Goal: Information Seeking & Learning: Learn about a topic

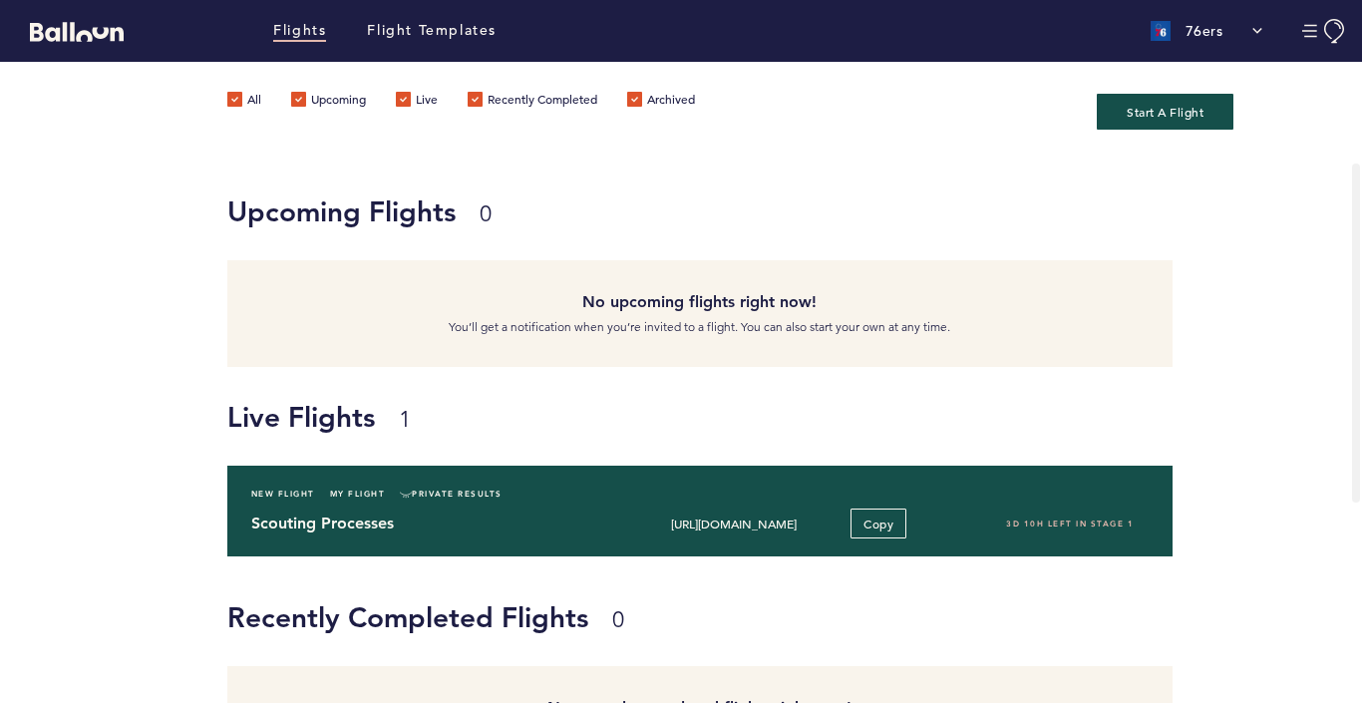
click at [493, 529] on h4 "Scouting Processes" at bounding box center [429, 524] width 357 height 24
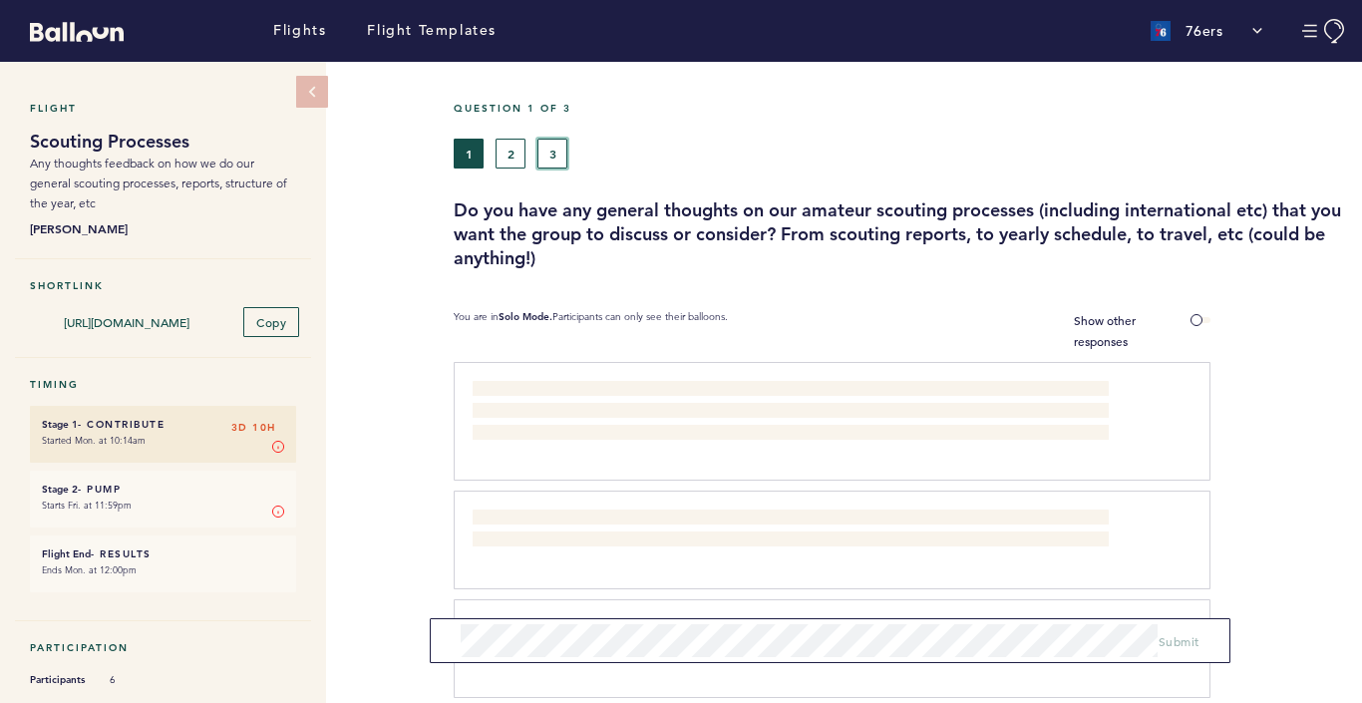
click at [547, 149] on button "3" at bounding box center [553, 154] width 30 height 30
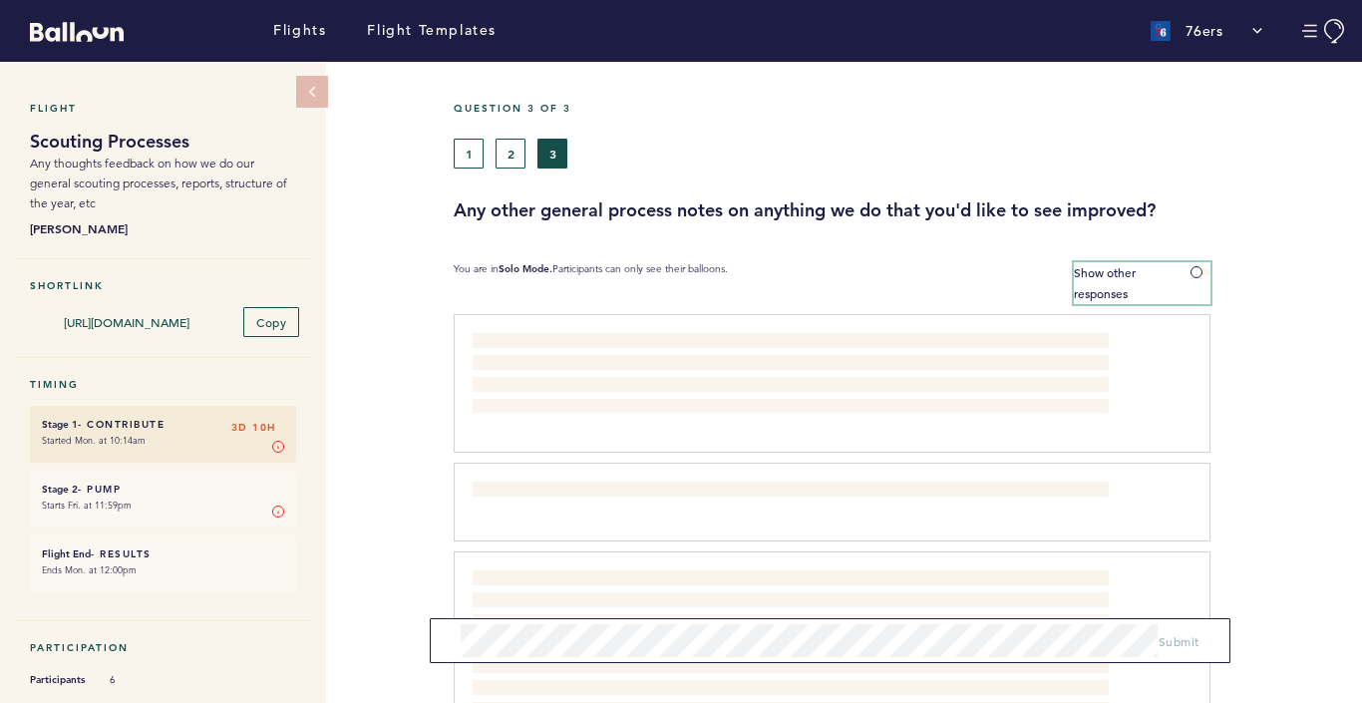
click at [1197, 273] on span at bounding box center [1201, 272] width 20 height 6
click at [0, 0] on input "Show other responses" at bounding box center [0, 0] width 0 height 0
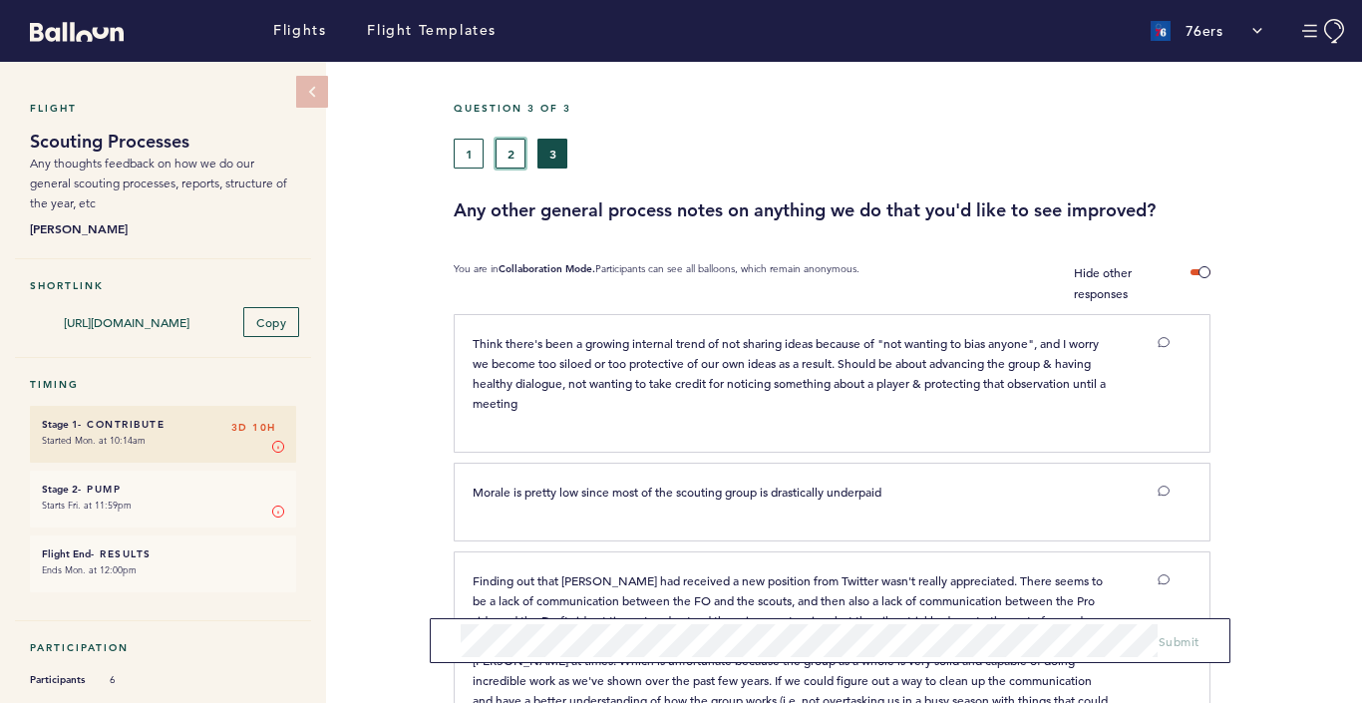
click at [512, 154] on button "2" at bounding box center [511, 154] width 30 height 30
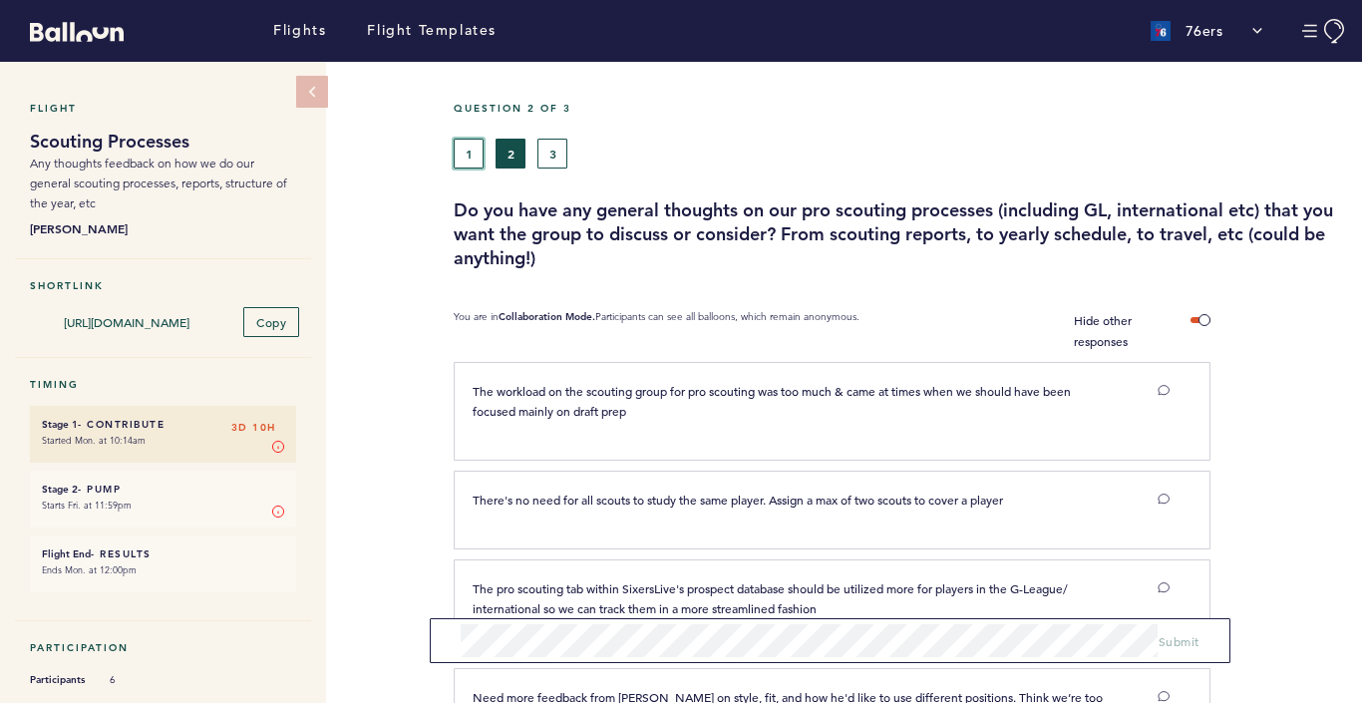
click at [472, 152] on button "1" at bounding box center [469, 154] width 30 height 30
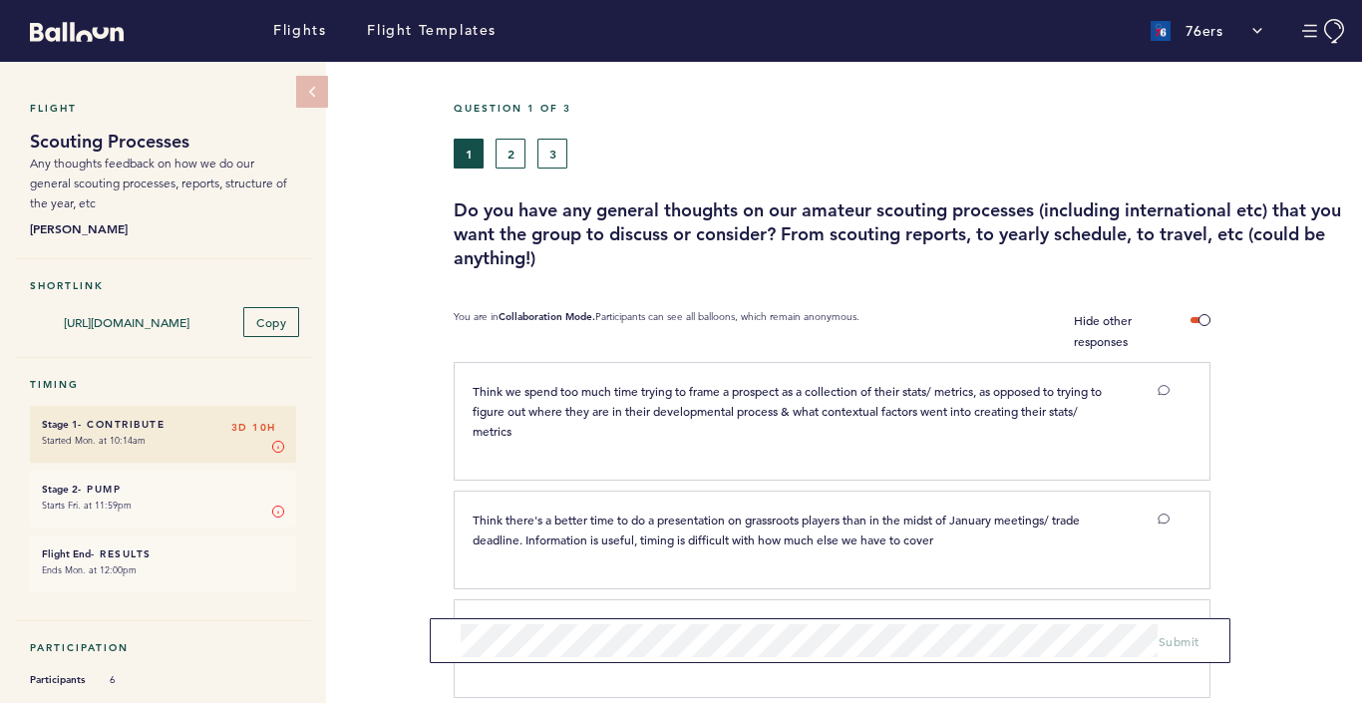
click at [557, 169] on div "Question 1 of 3 1 2 3 Do you have any general thoughts on our amateur scouting …" at bounding box center [908, 186] width 909 height 169
click at [557, 162] on button "3" at bounding box center [553, 154] width 30 height 30
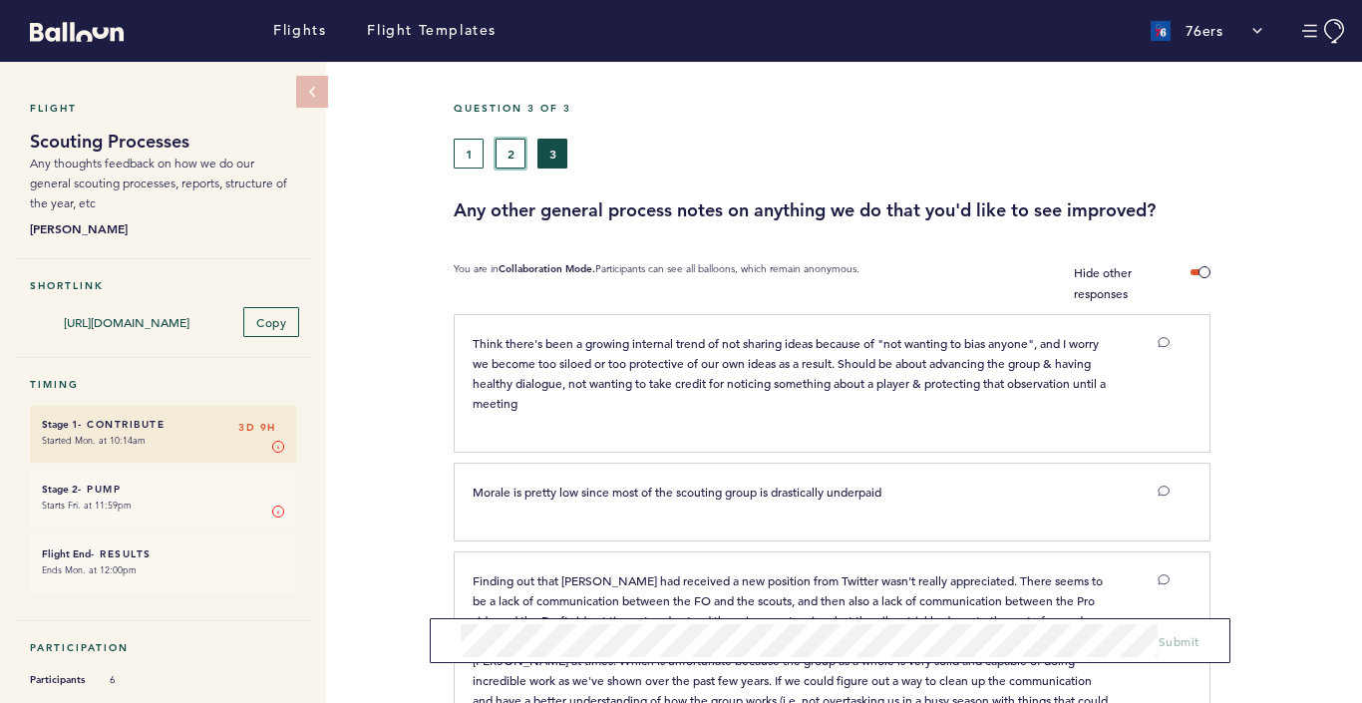
drag, startPoint x: 513, startPoint y: 142, endPoint x: 529, endPoint y: 229, distance: 89.2
click at [513, 143] on button "2" at bounding box center [511, 154] width 30 height 30
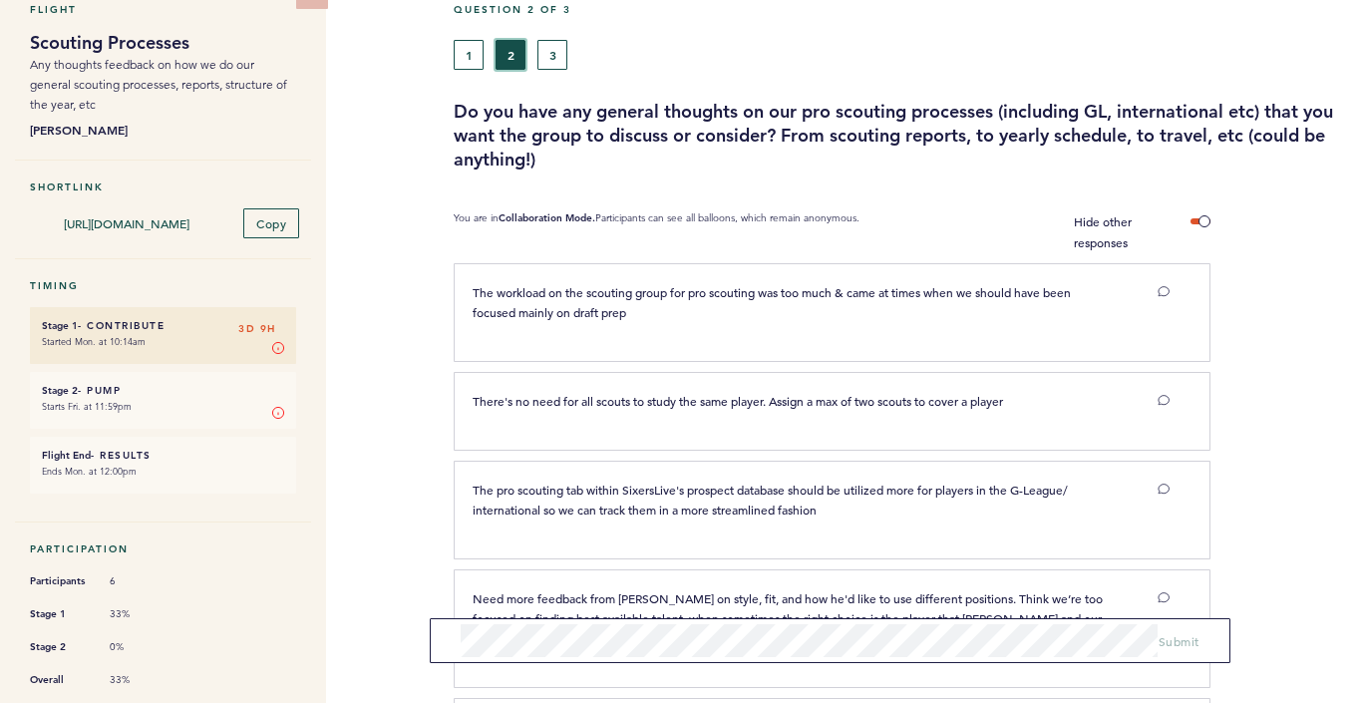
scroll to position [283, 0]
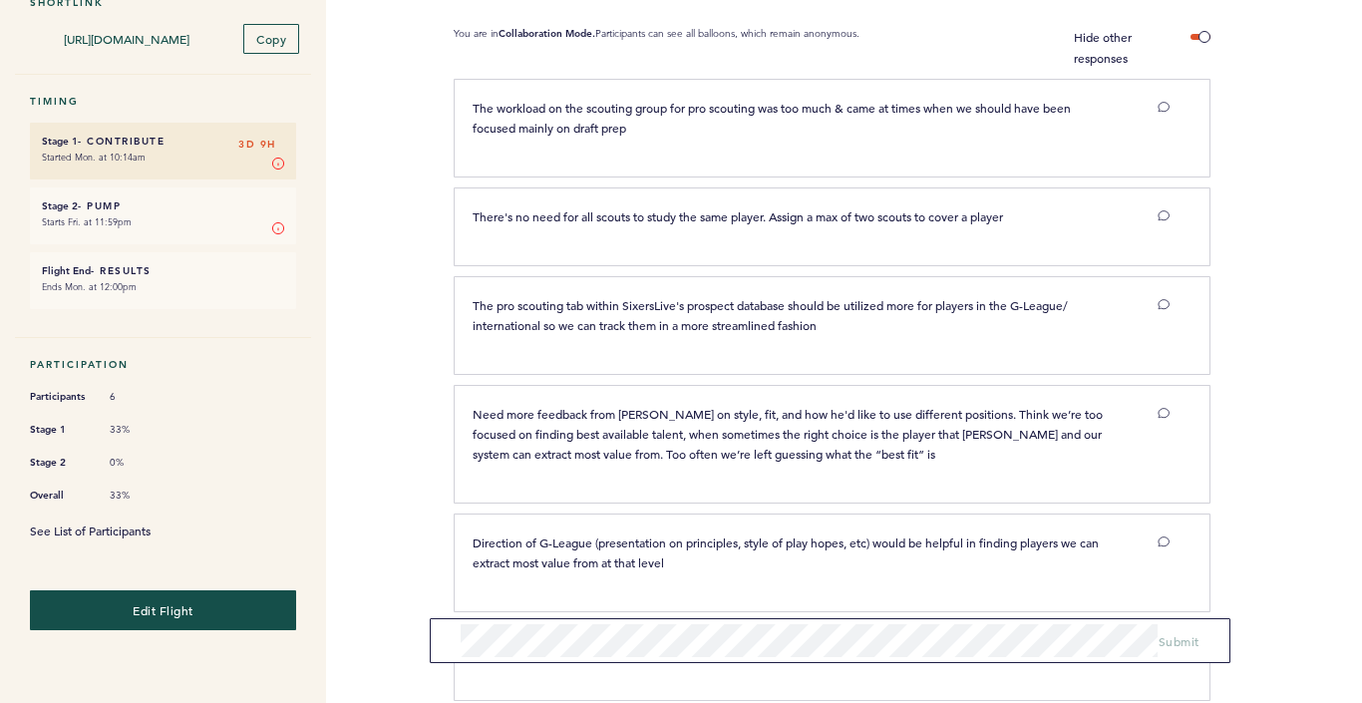
click at [78, 523] on link "See List of Participants" at bounding box center [90, 531] width 121 height 16
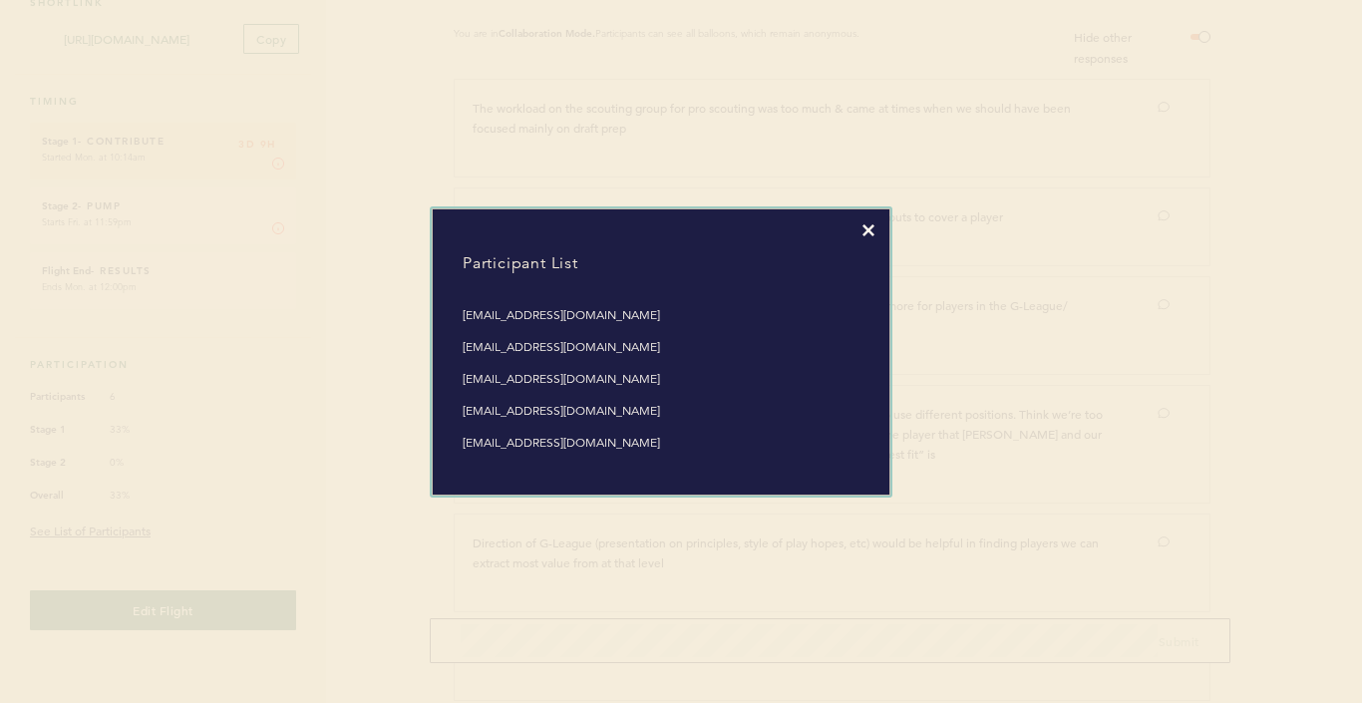
click at [869, 230] on icon at bounding box center [869, 230] width 12 height 12
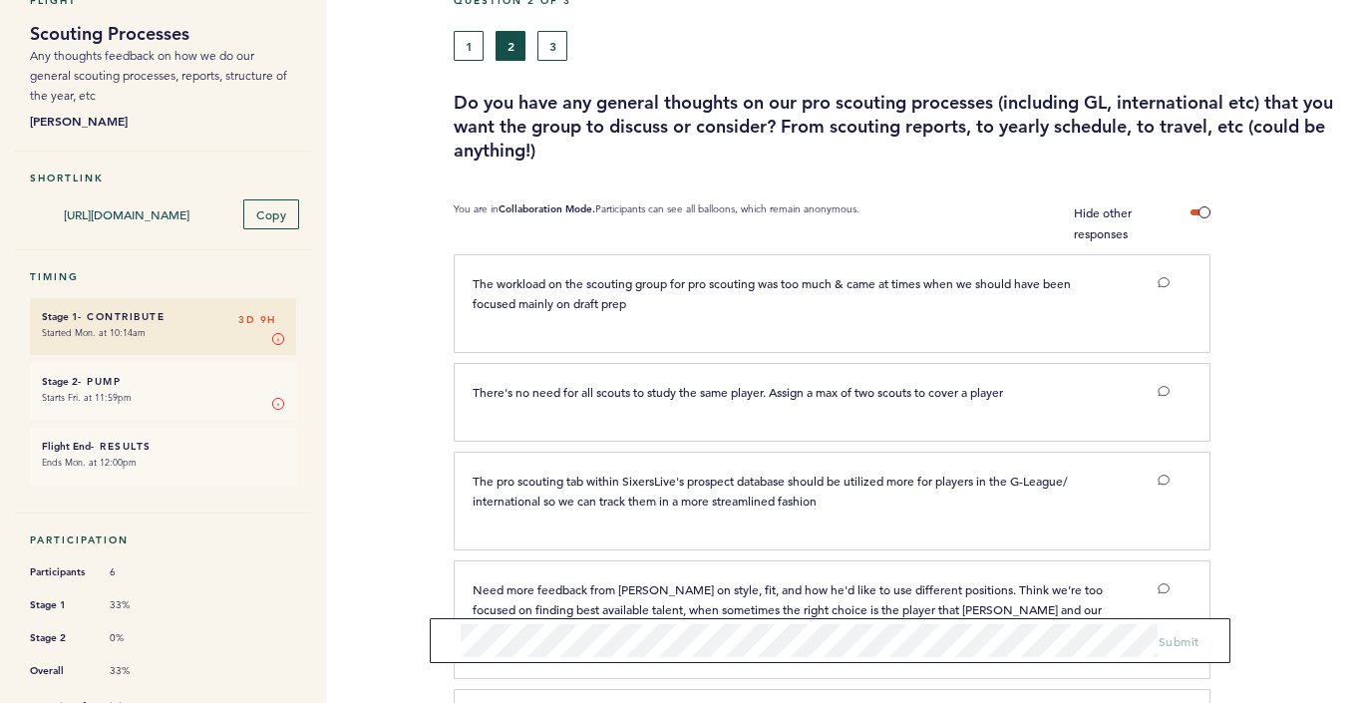
scroll to position [0, 0]
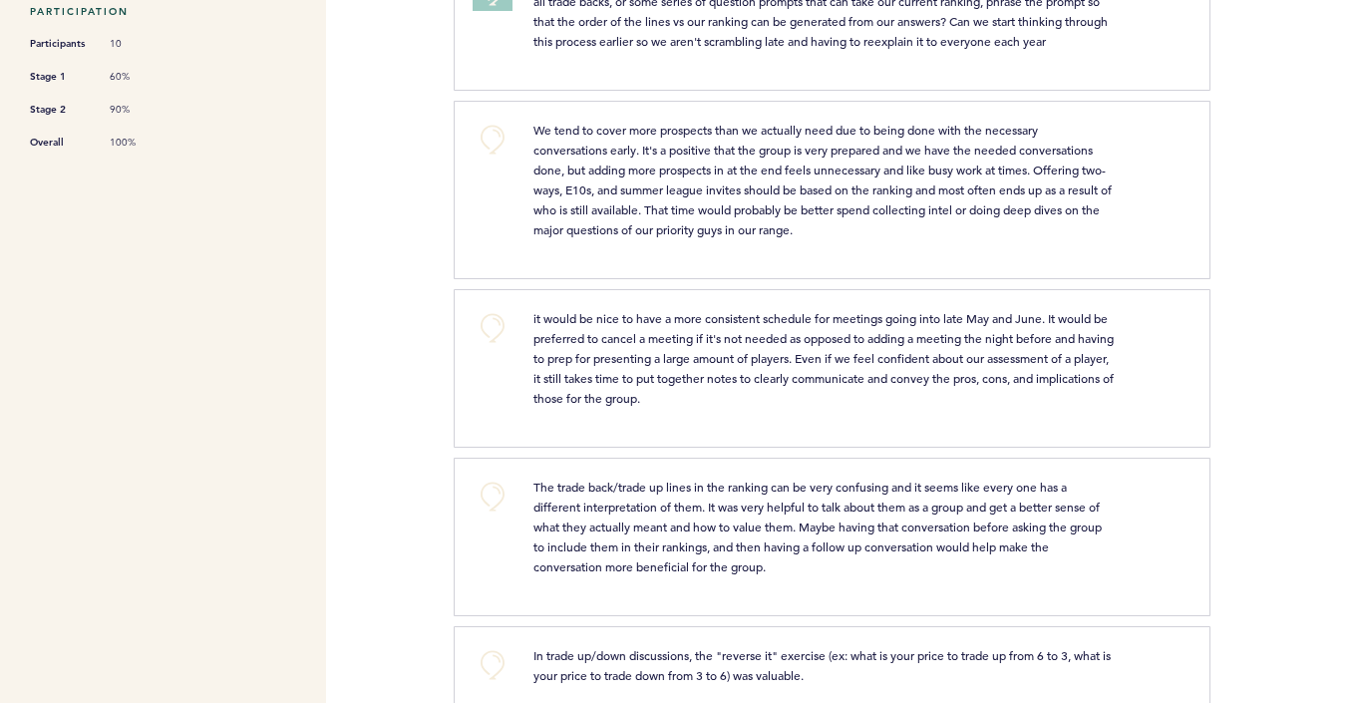
scroll to position [587, 0]
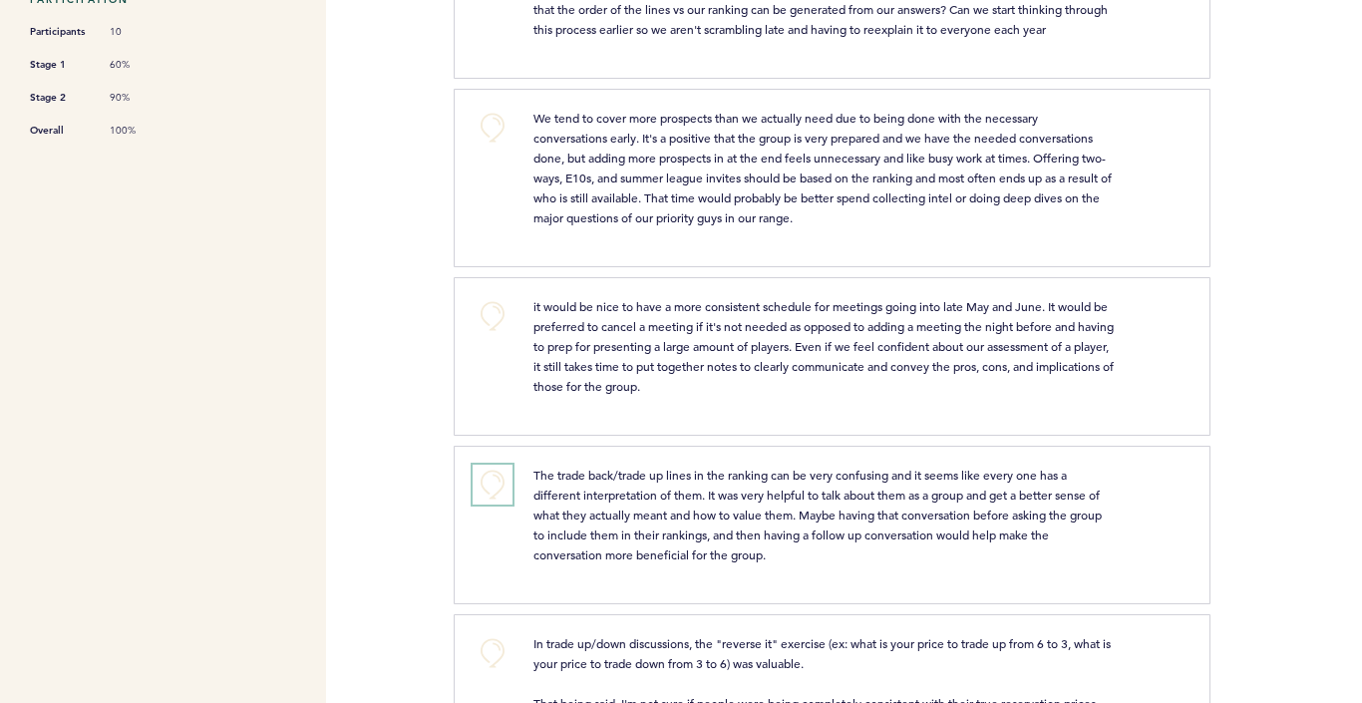
click at [501, 505] on button "+0" at bounding box center [493, 485] width 40 height 40
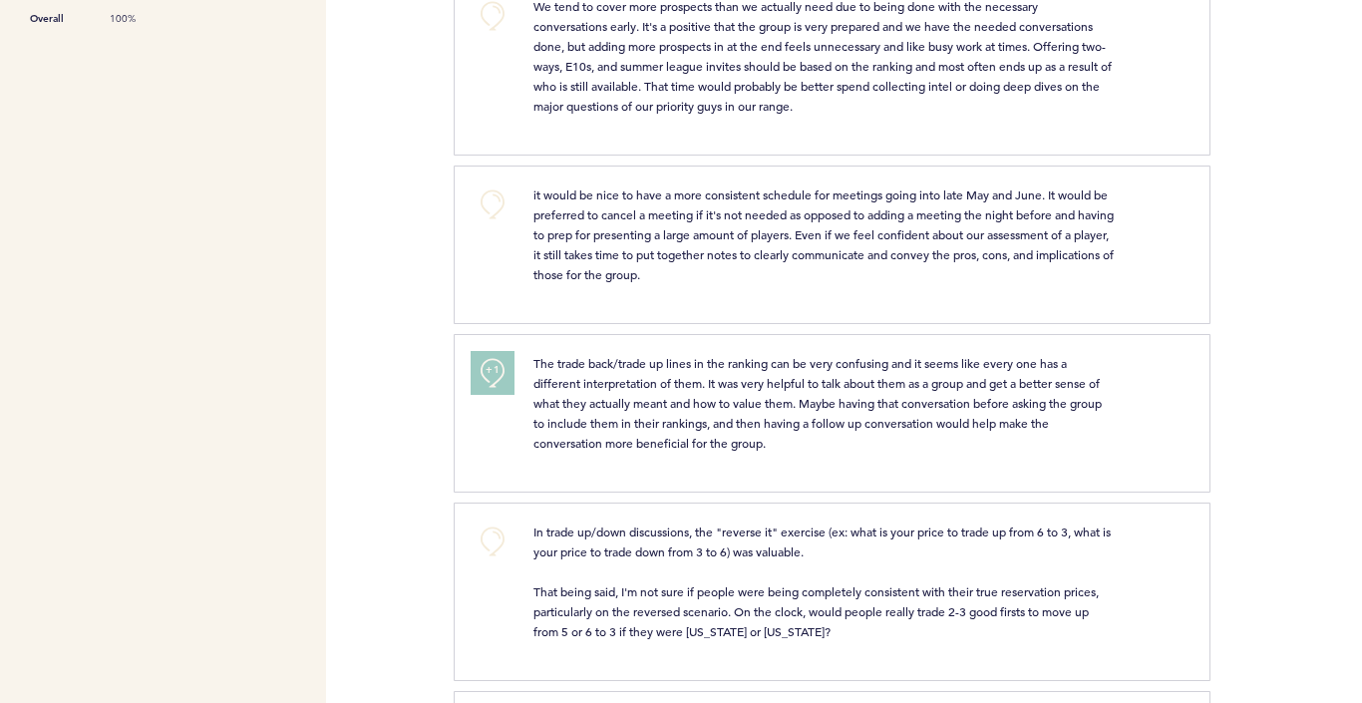
scroll to position [716, 0]
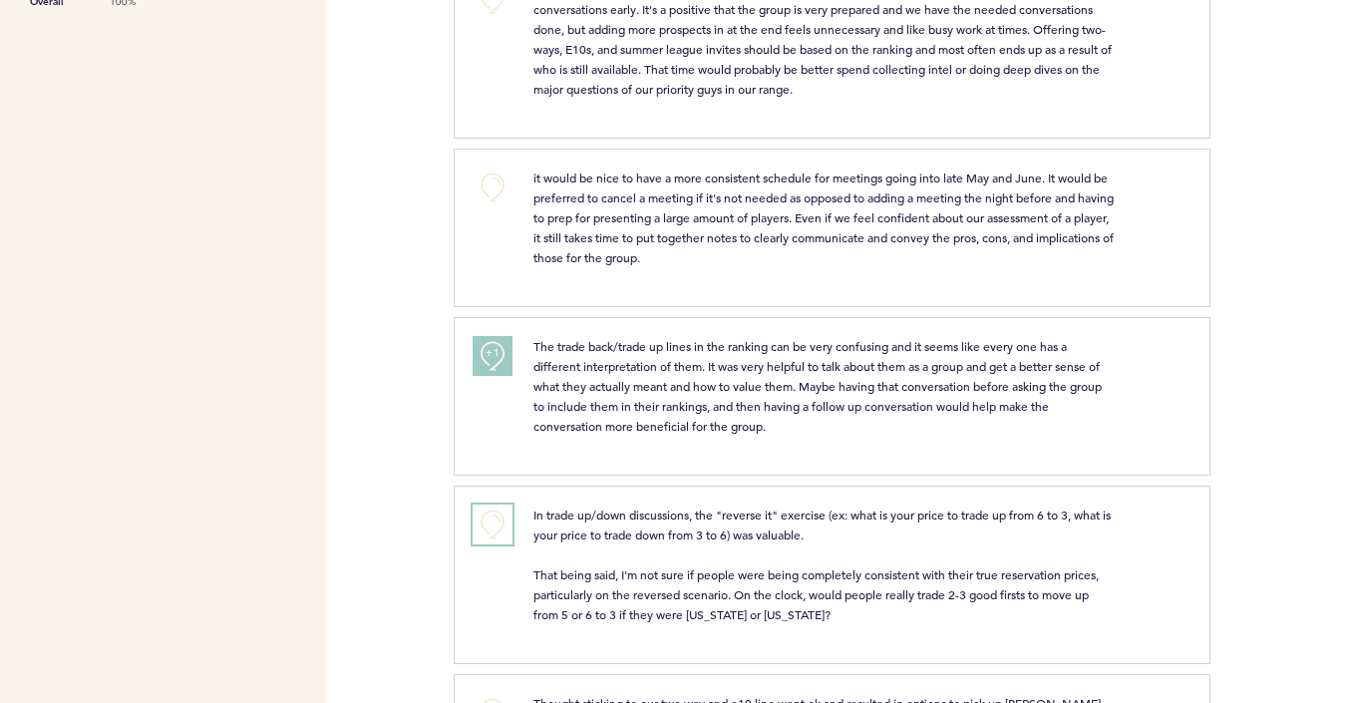
click at [487, 545] on button "+0" at bounding box center [493, 525] width 40 height 40
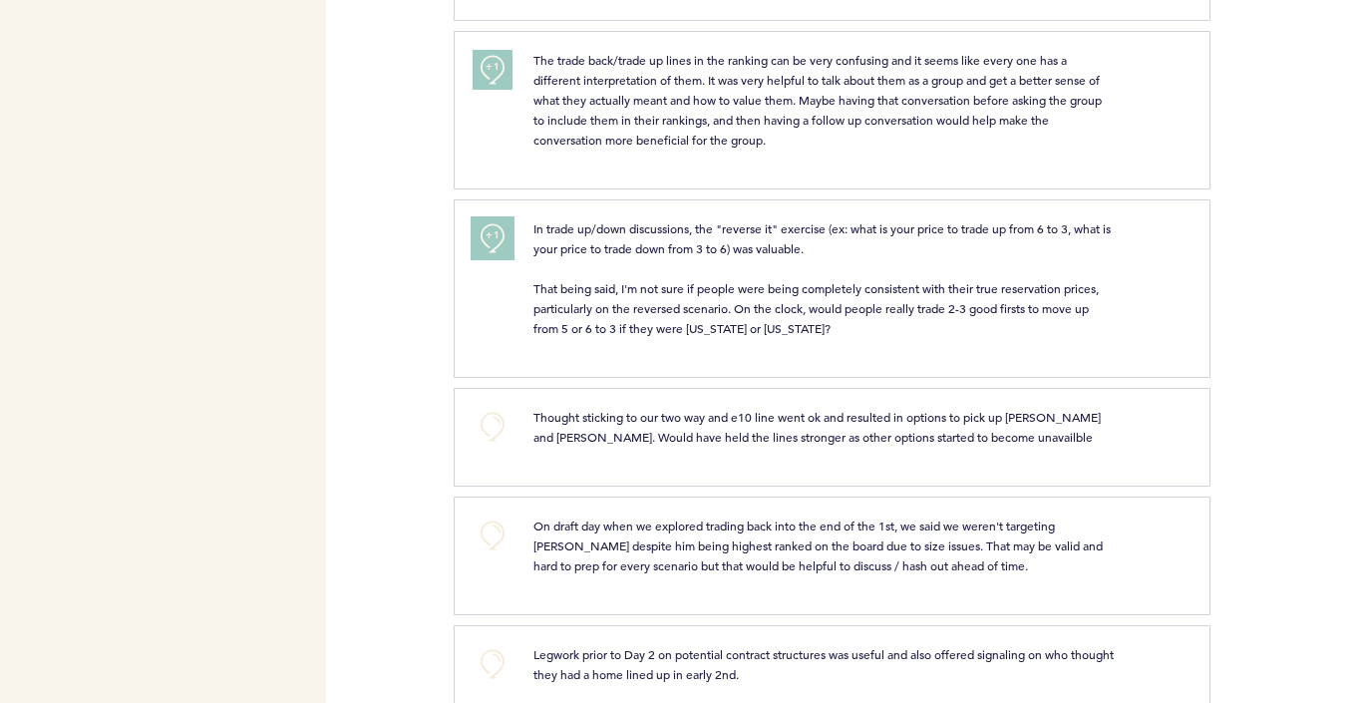
scroll to position [1022, 0]
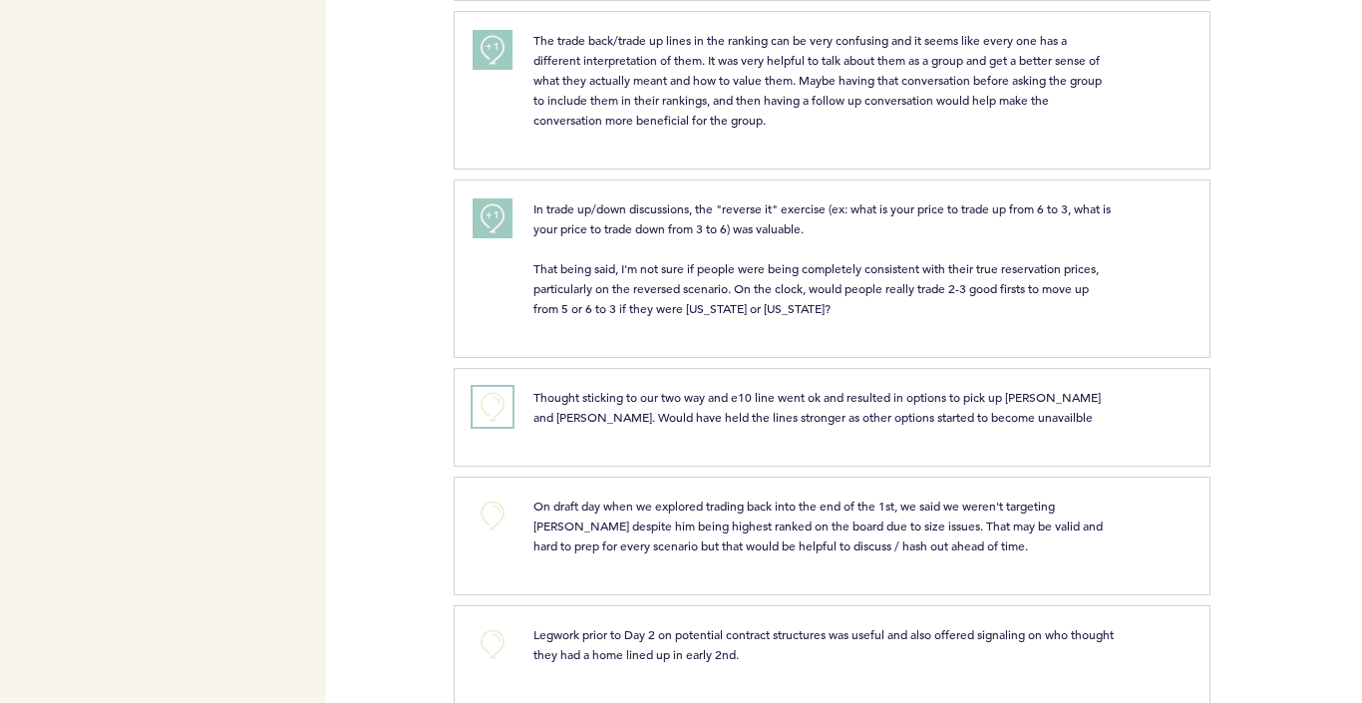
click at [490, 422] on button "+0" at bounding box center [493, 407] width 40 height 40
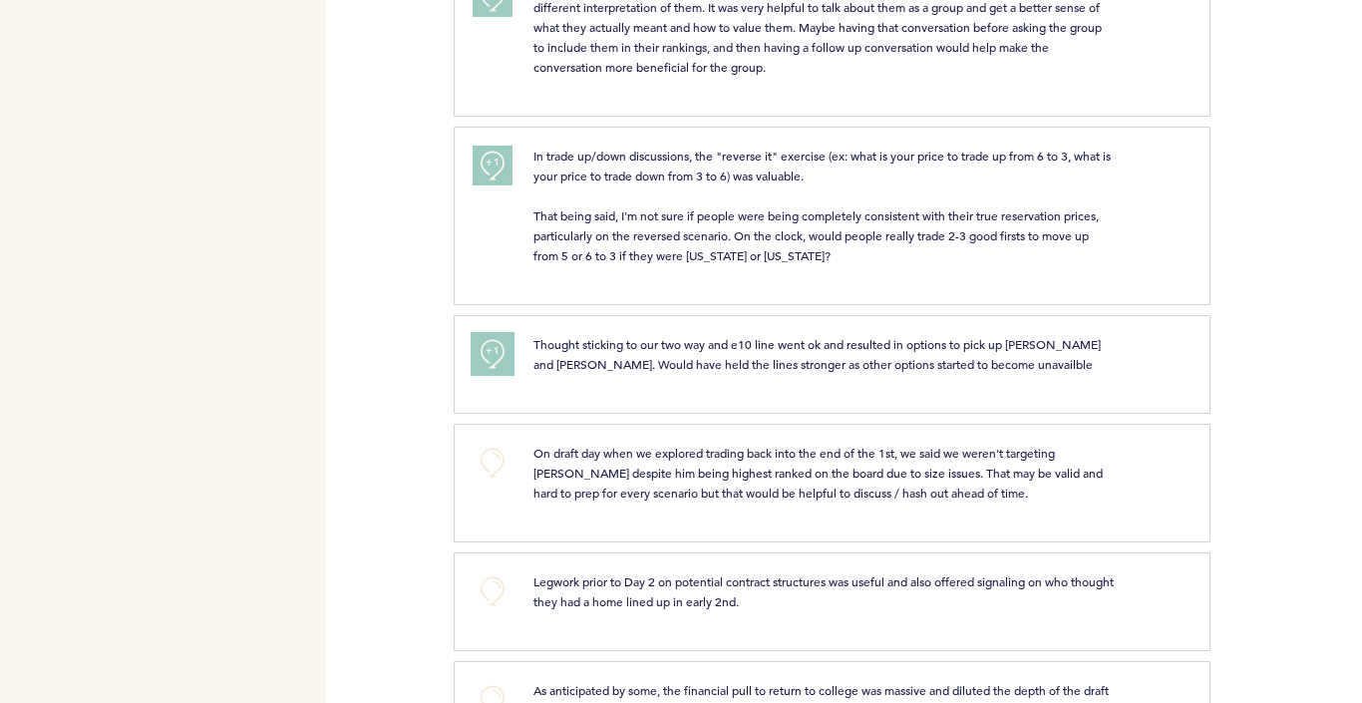
scroll to position [1079, 0]
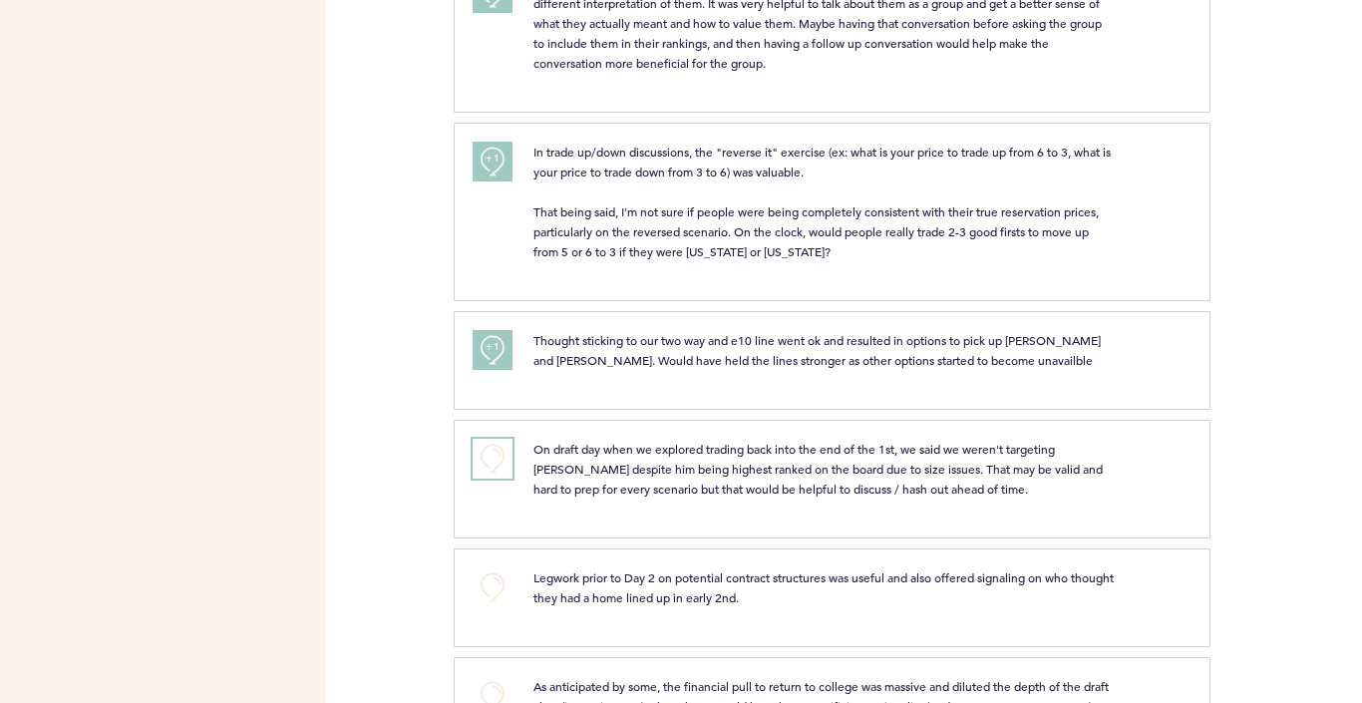
click at [494, 469] on button "+0" at bounding box center [493, 459] width 40 height 40
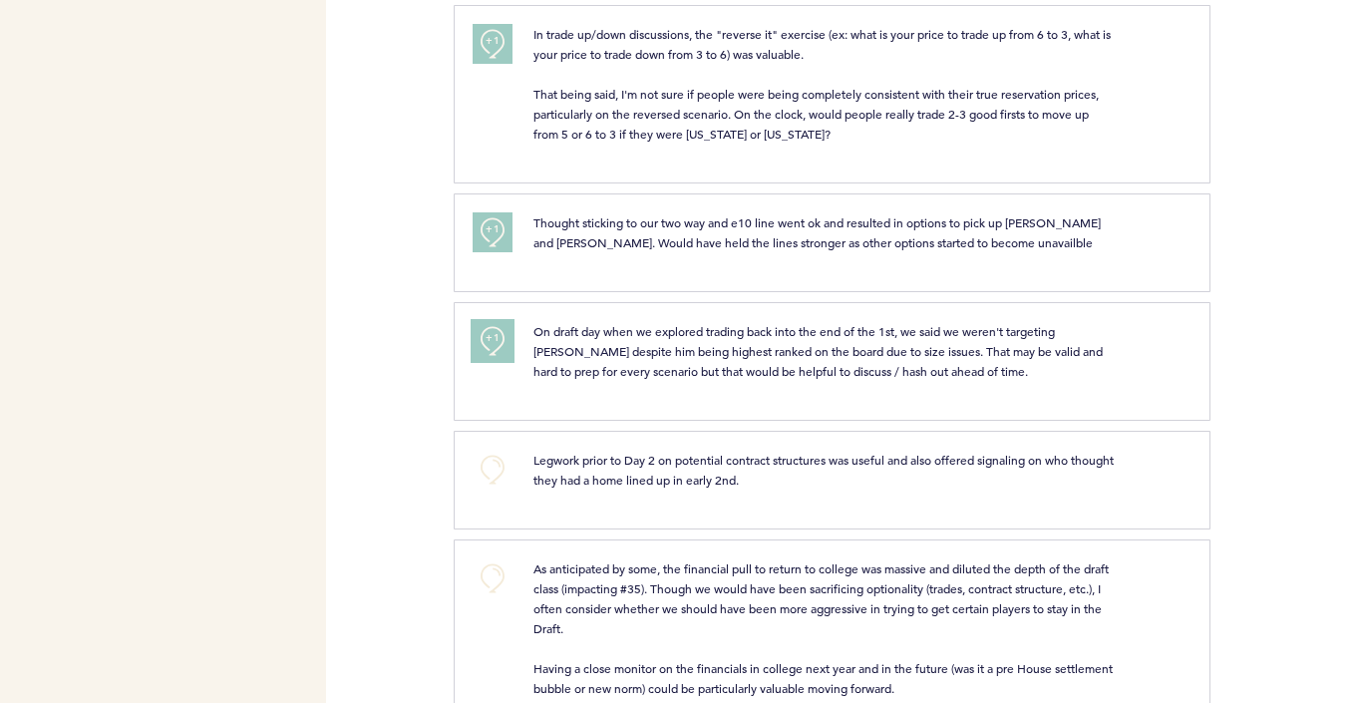
scroll to position [1219, 0]
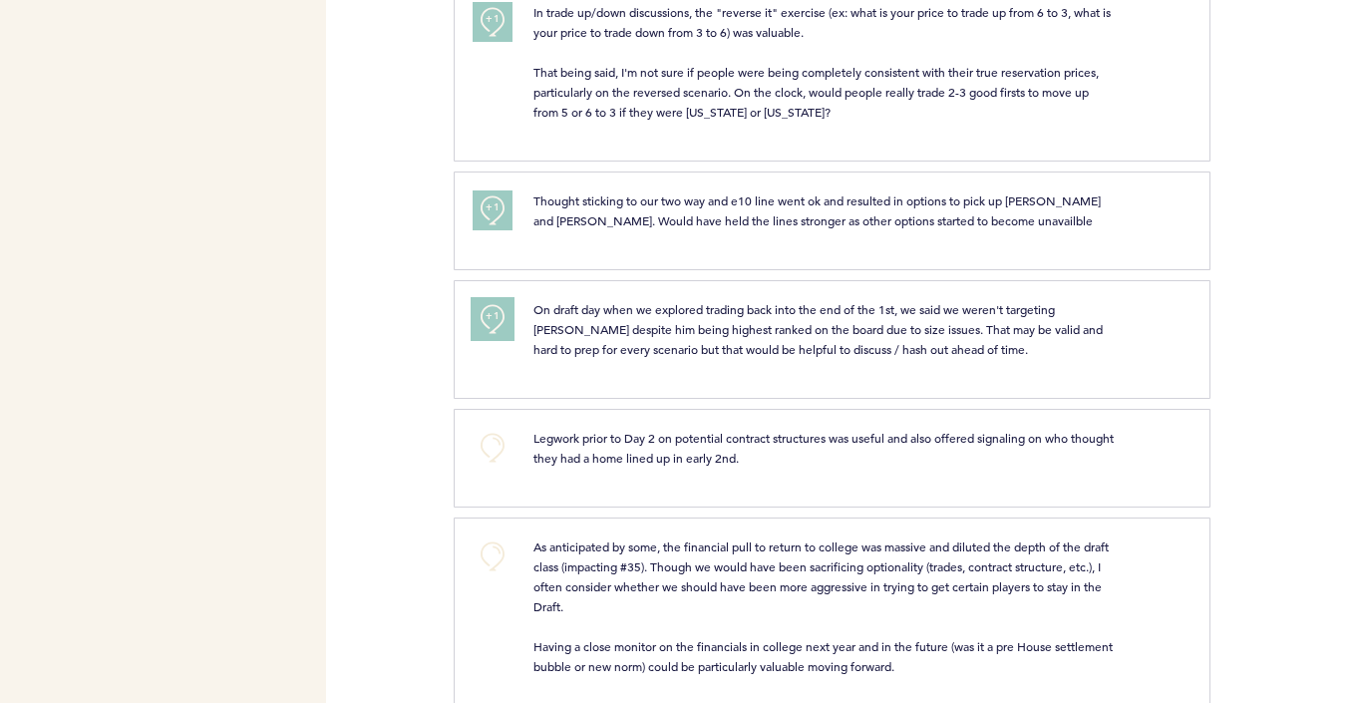
click at [492, 339] on button "+1" at bounding box center [493, 319] width 40 height 40
click at [497, 339] on button "+2" at bounding box center [493, 319] width 40 height 40
click at [479, 463] on button "+0" at bounding box center [493, 448] width 40 height 40
click at [479, 463] on button "+1" at bounding box center [493, 448] width 40 height 40
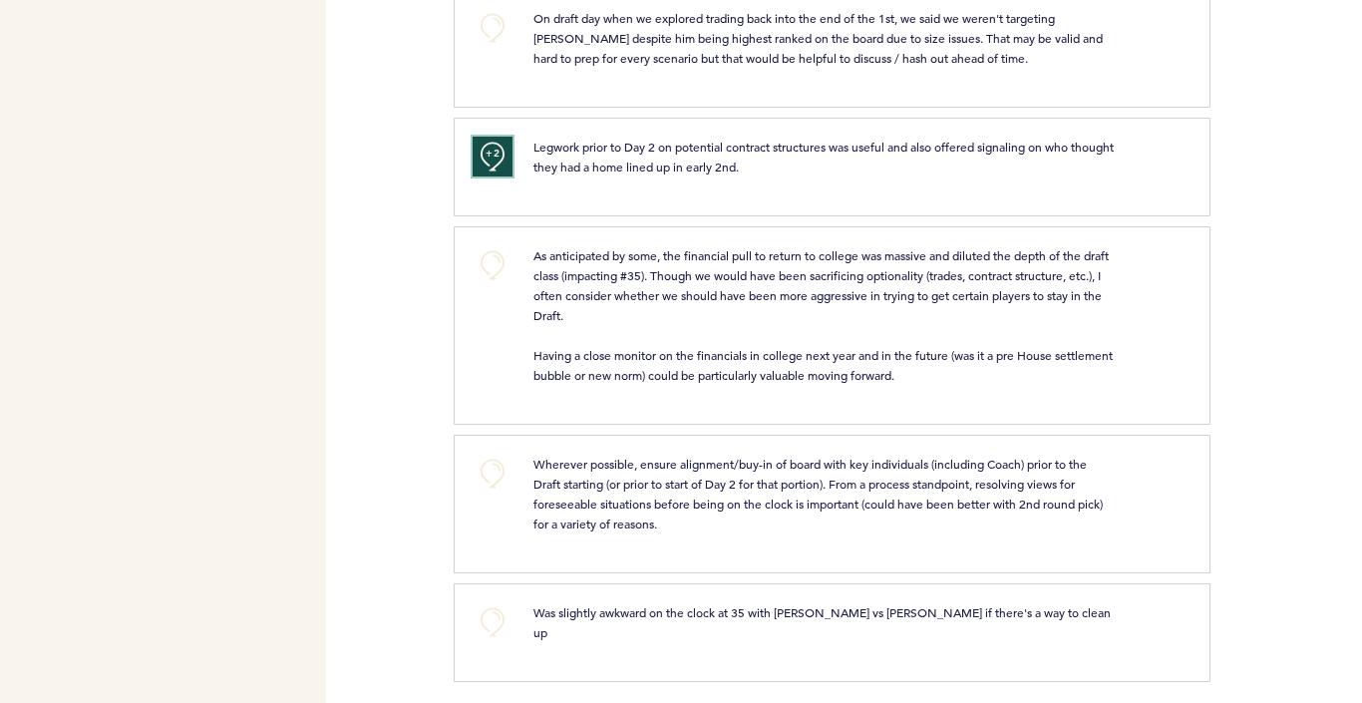
scroll to position [1523, 0]
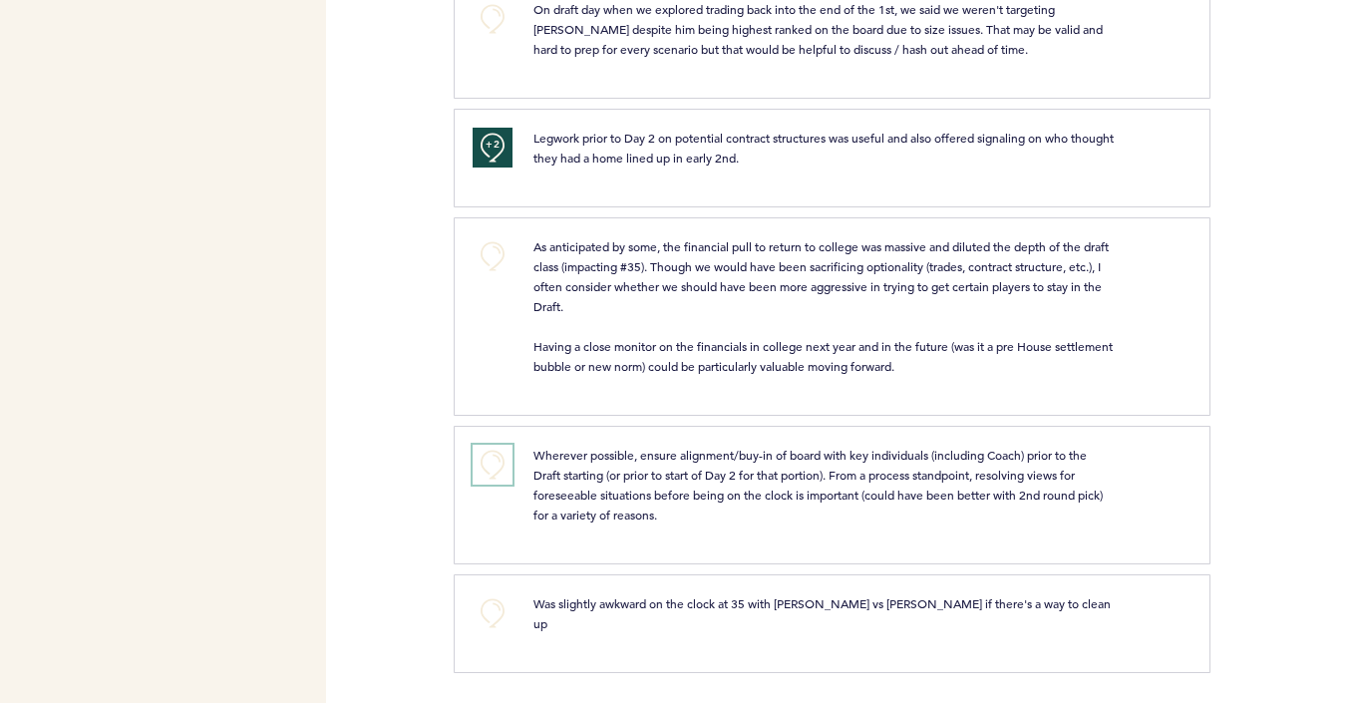
click at [490, 481] on button "+0" at bounding box center [493, 465] width 40 height 40
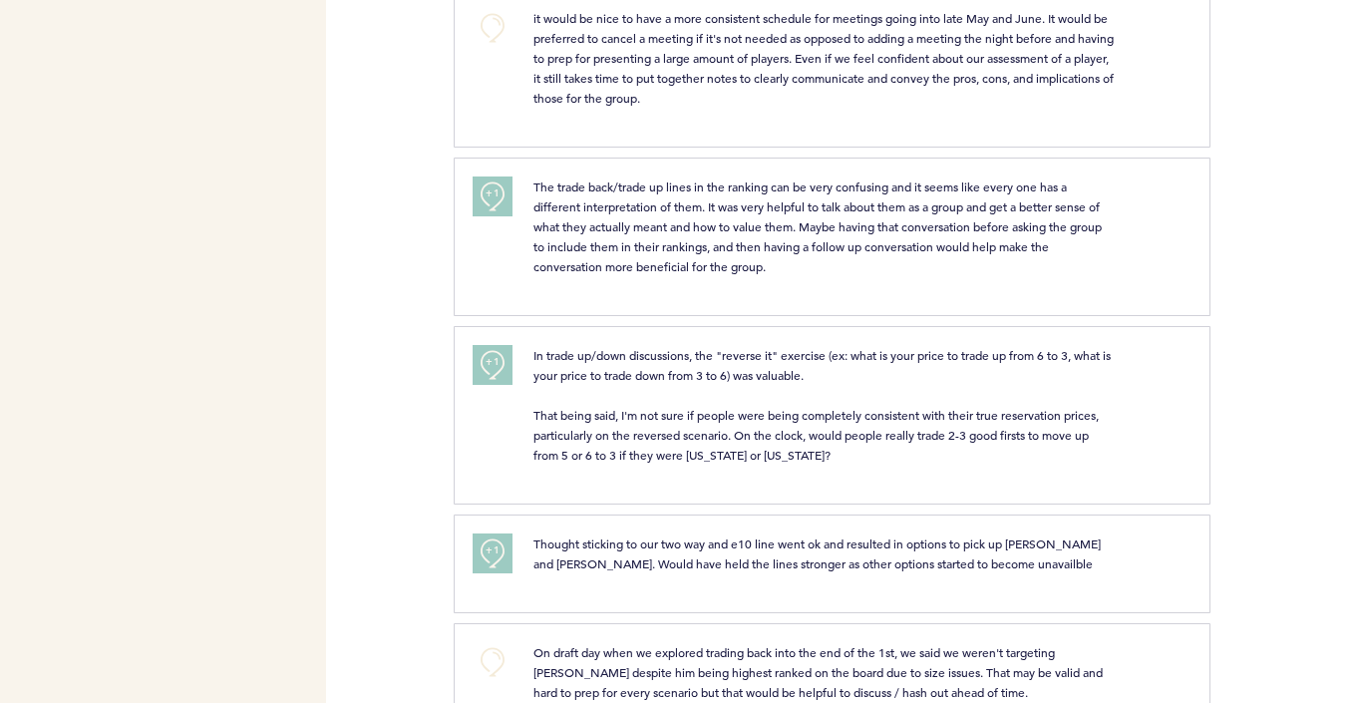
scroll to position [0, 0]
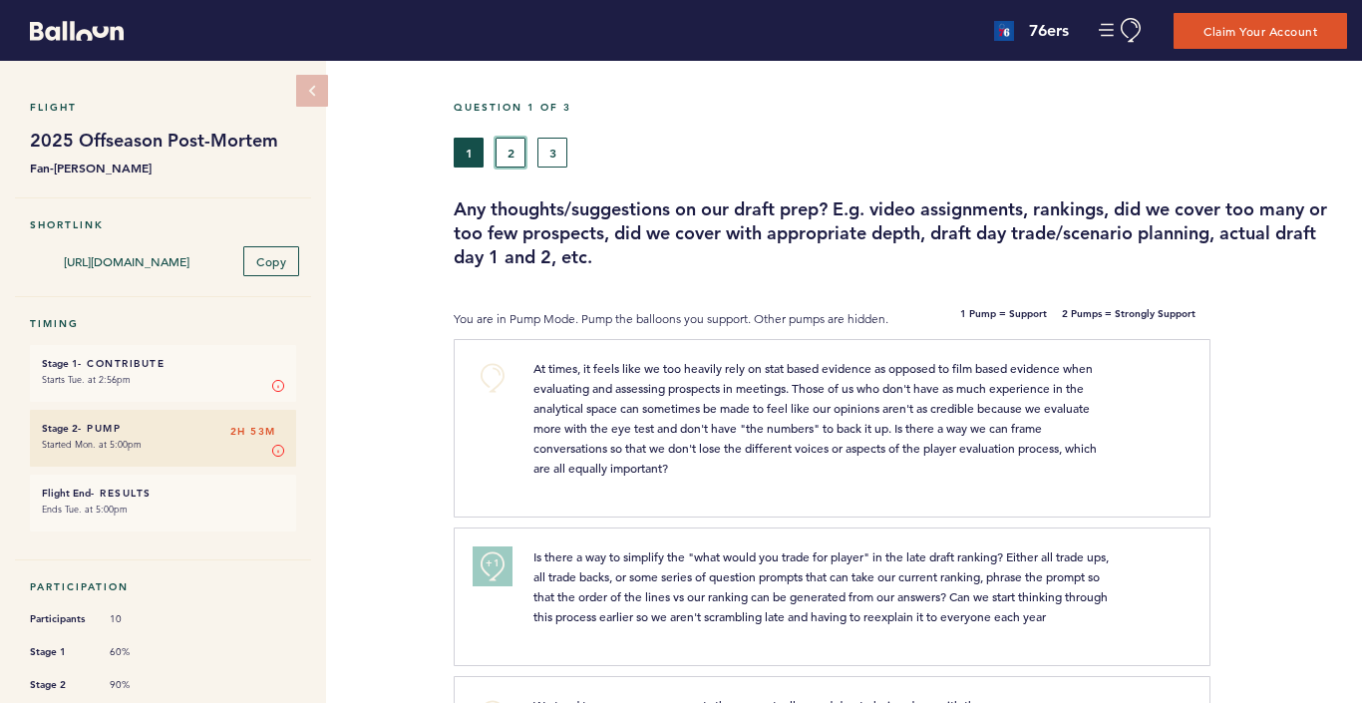
click at [502, 153] on button "2" at bounding box center [511, 153] width 30 height 30
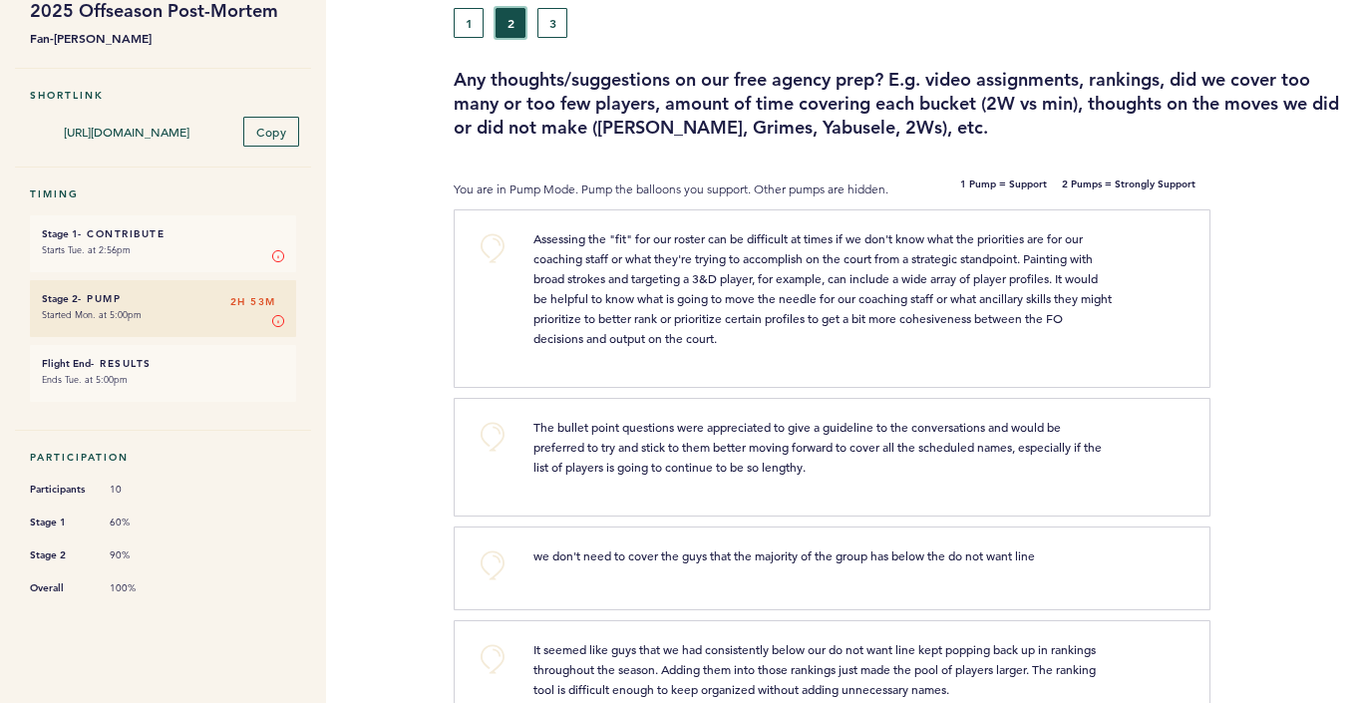
scroll to position [182, 0]
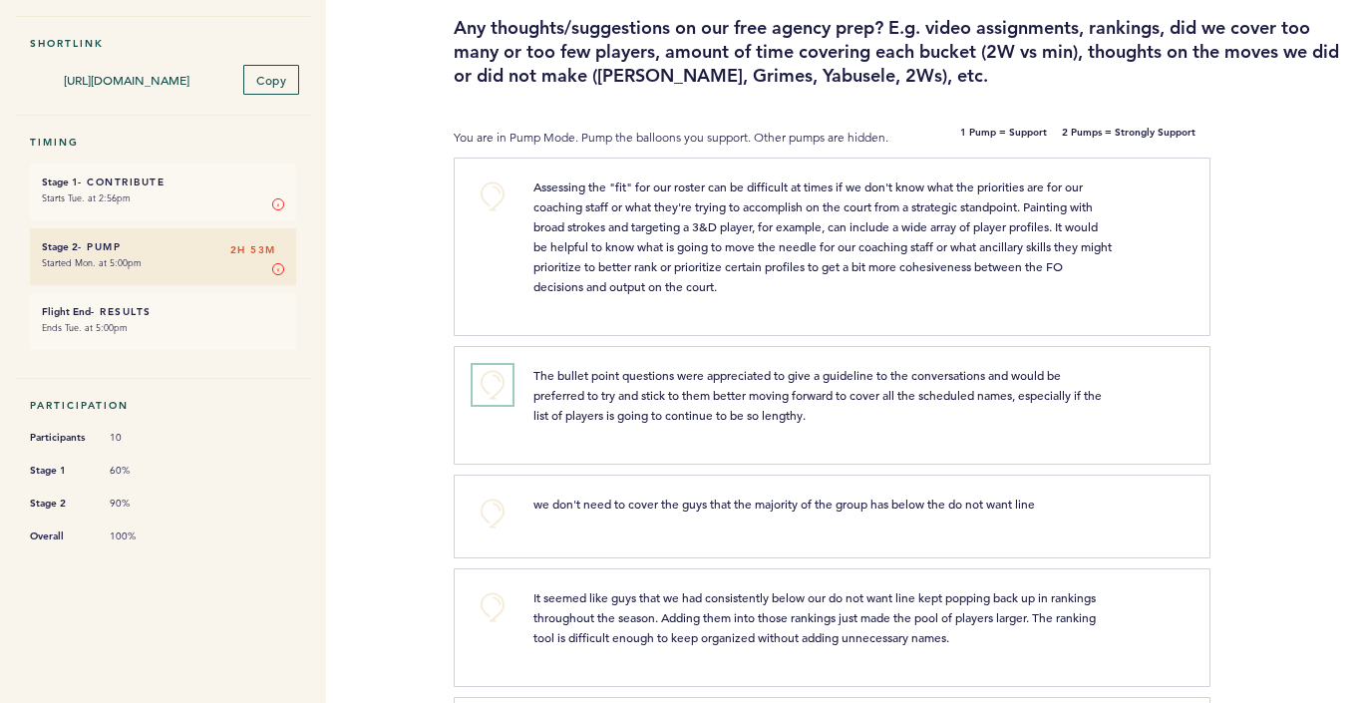
click at [492, 384] on button "+0" at bounding box center [493, 385] width 40 height 40
click at [492, 384] on span "+1" at bounding box center [493, 382] width 14 height 20
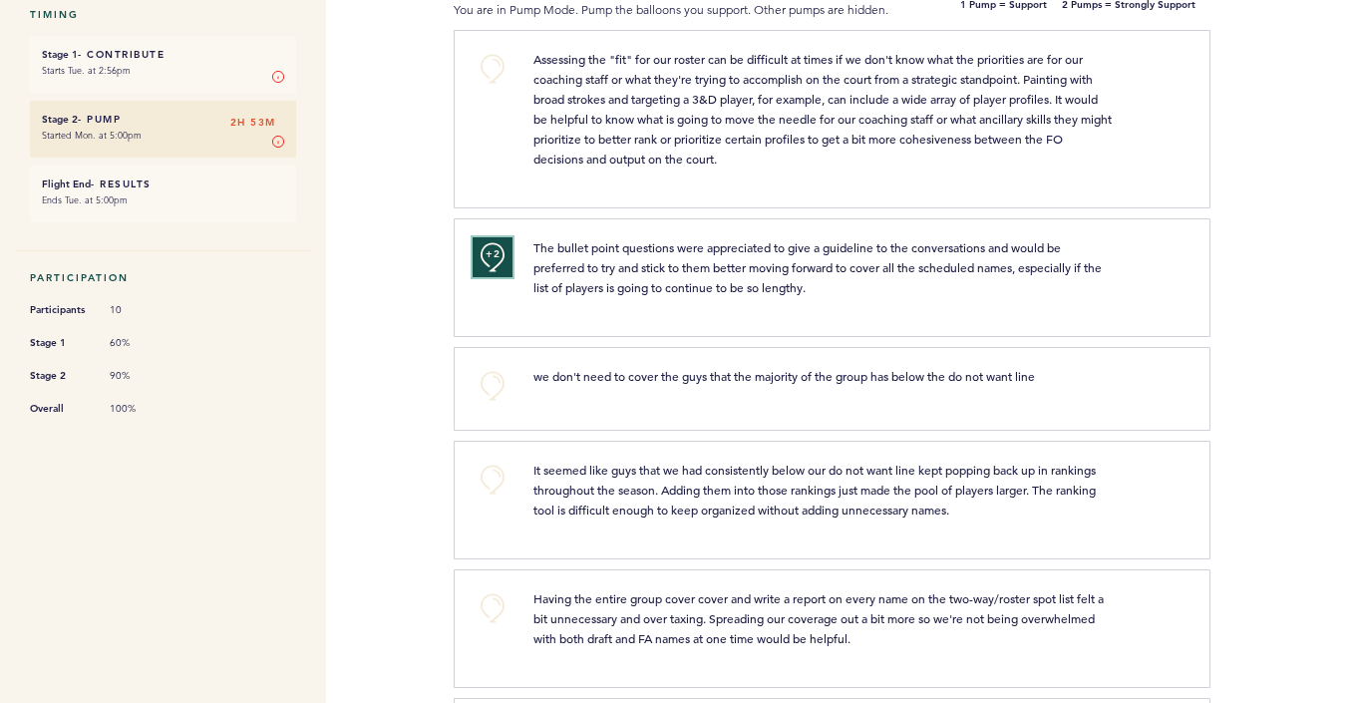
scroll to position [311, 0]
click at [487, 389] on button "+0" at bounding box center [493, 384] width 40 height 40
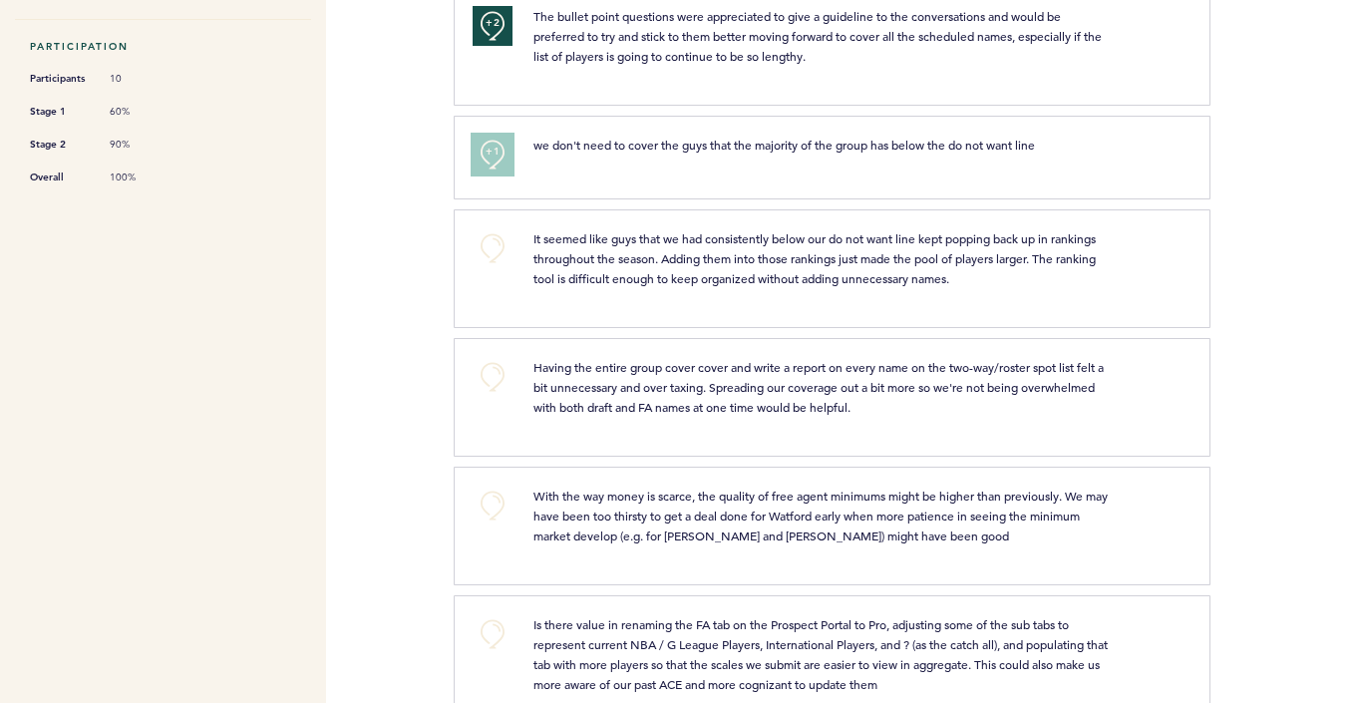
scroll to position [545, 0]
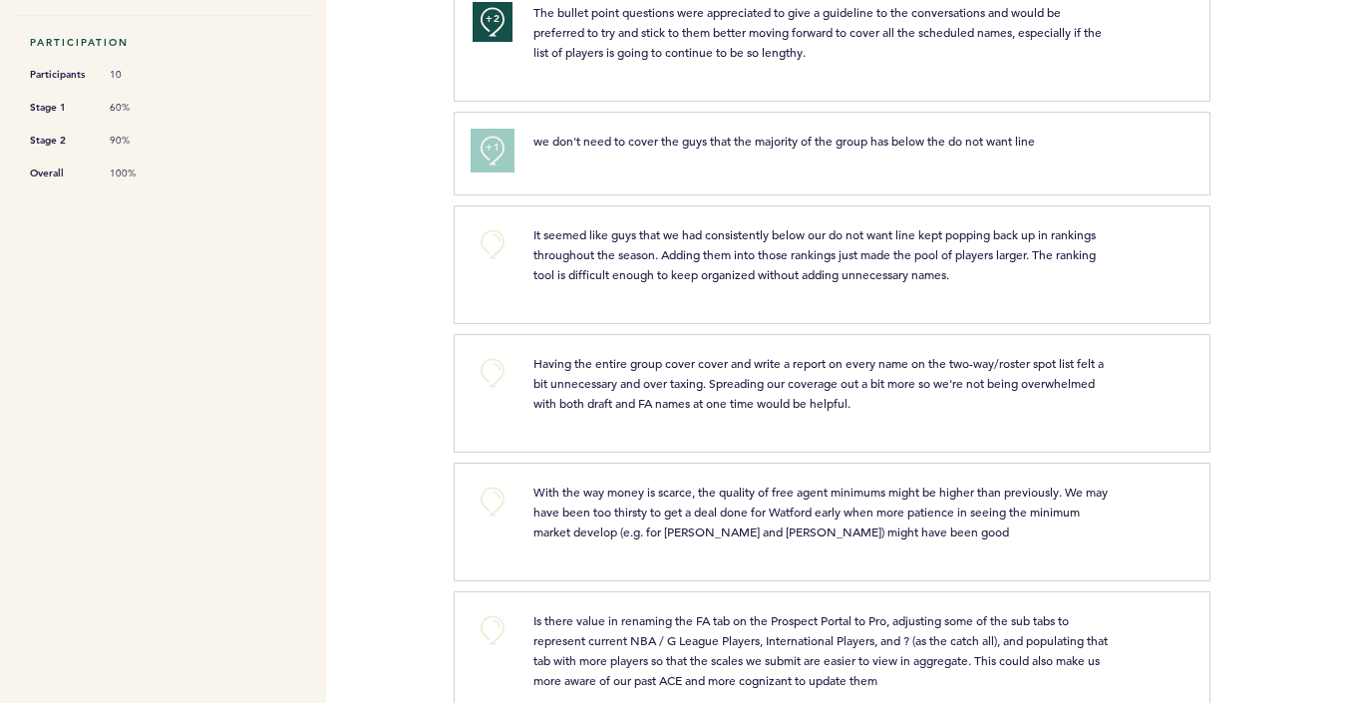
click at [488, 159] on button "+1" at bounding box center [493, 151] width 40 height 40
click at [492, 158] on button "+2" at bounding box center [493, 151] width 40 height 40
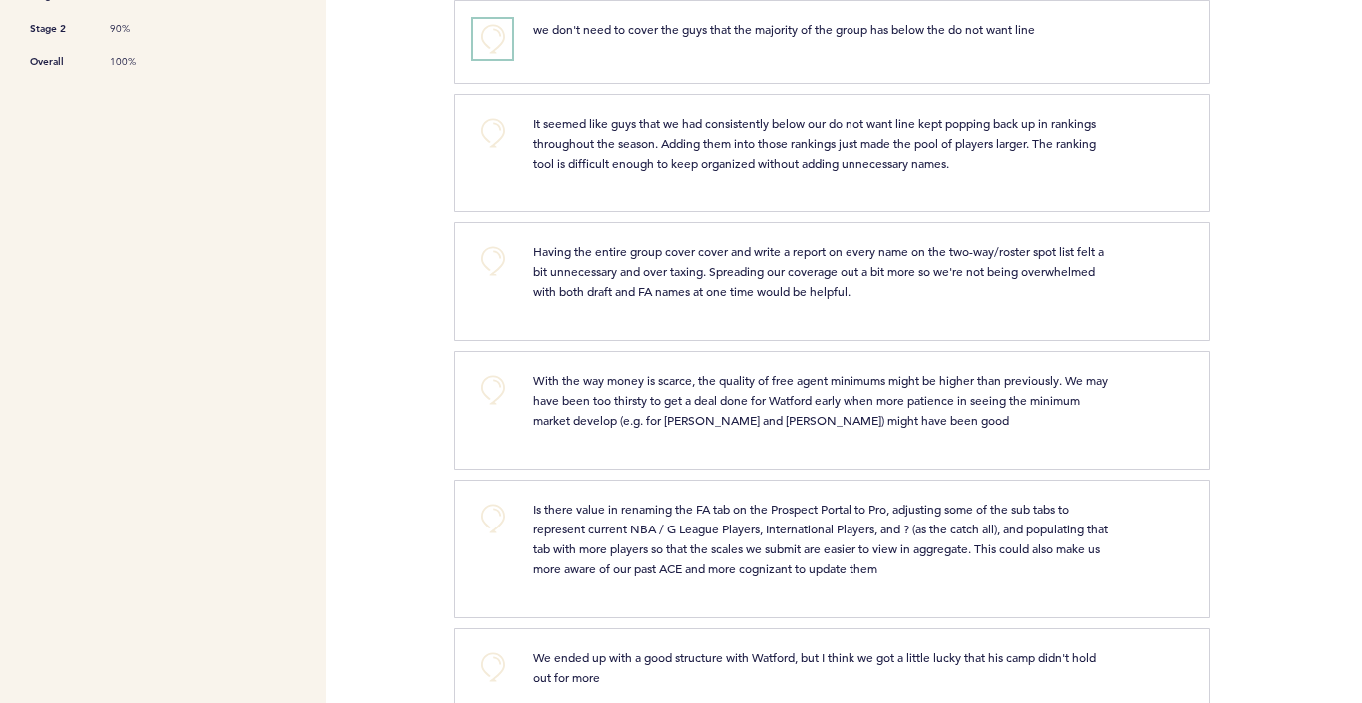
scroll to position [686, 0]
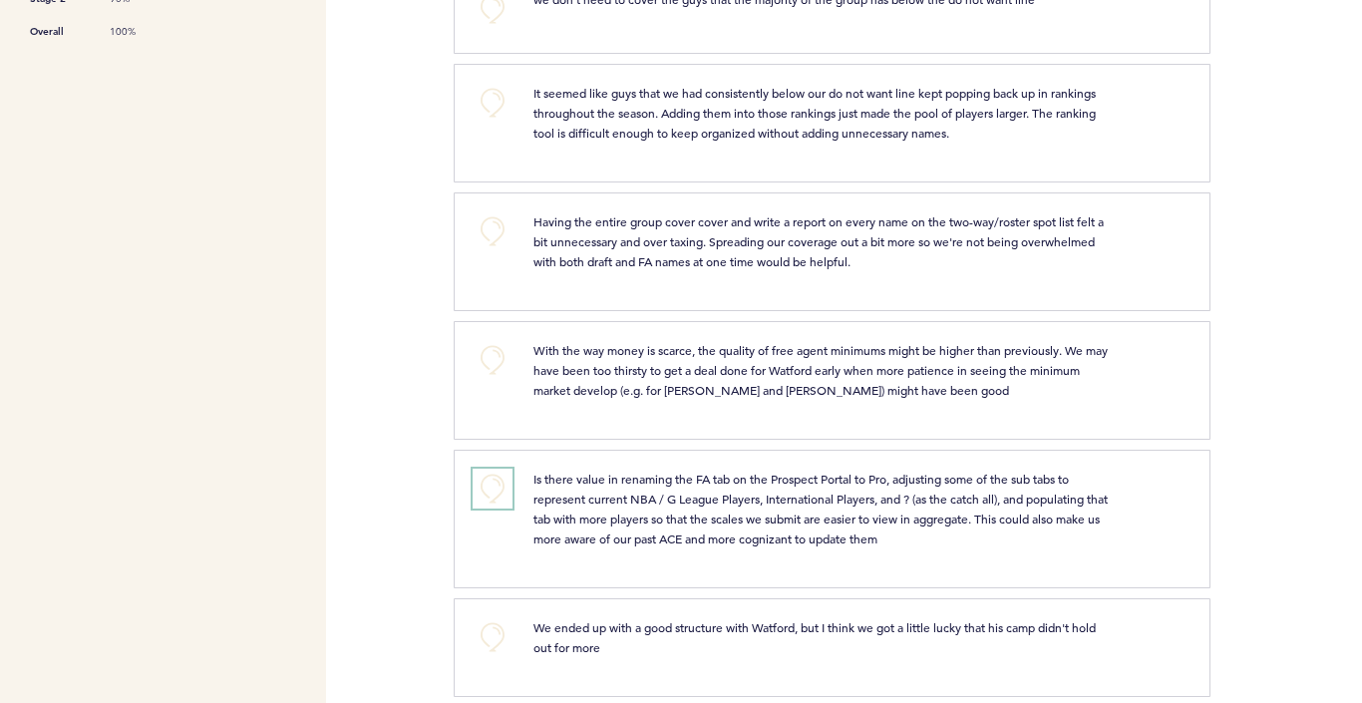
click at [498, 485] on button "+0" at bounding box center [493, 489] width 40 height 40
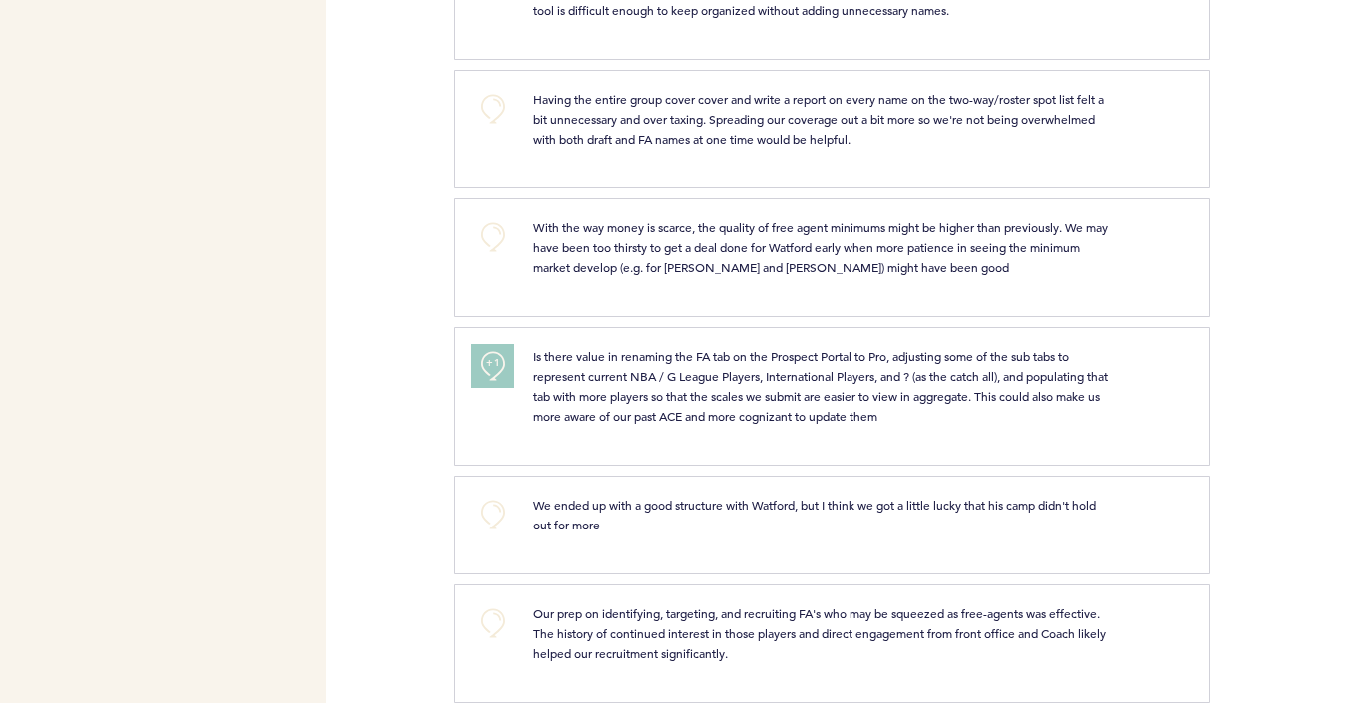
scroll to position [838, 0]
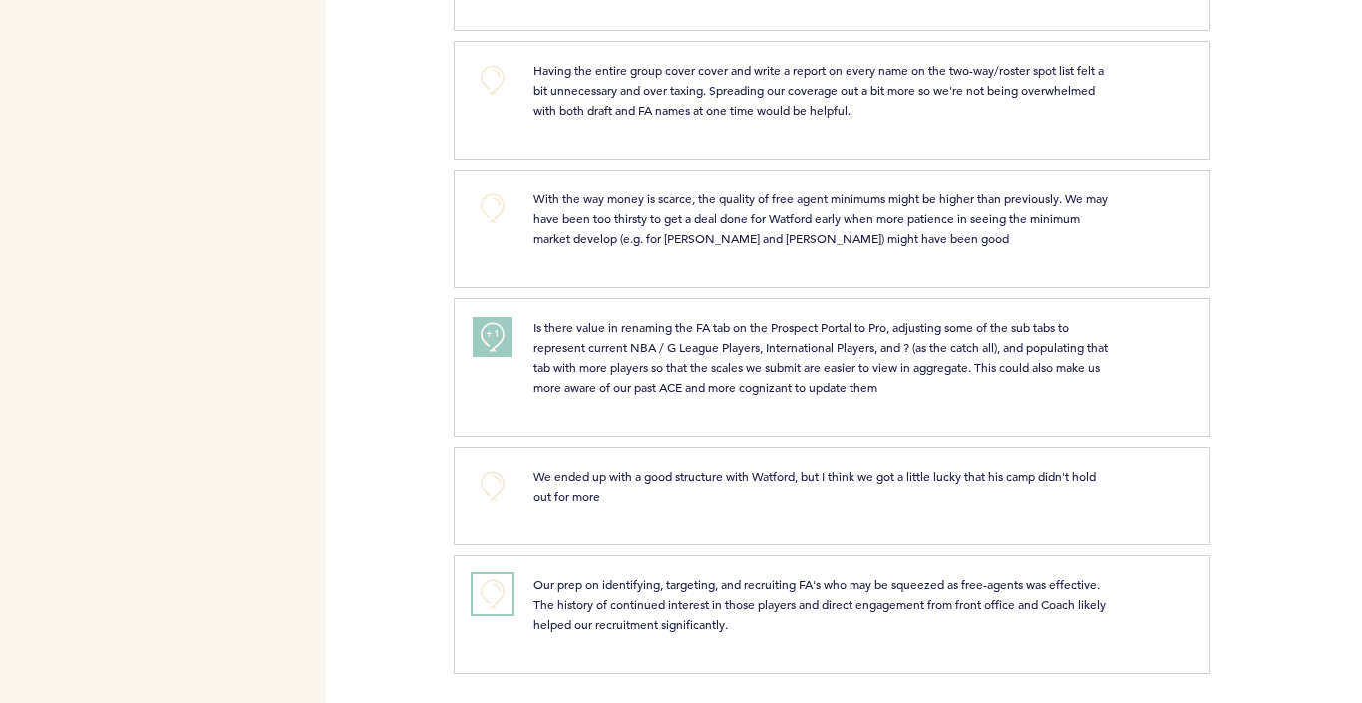
click at [494, 587] on button "+0" at bounding box center [493, 594] width 40 height 40
click at [498, 586] on span "+1" at bounding box center [493, 591] width 14 height 20
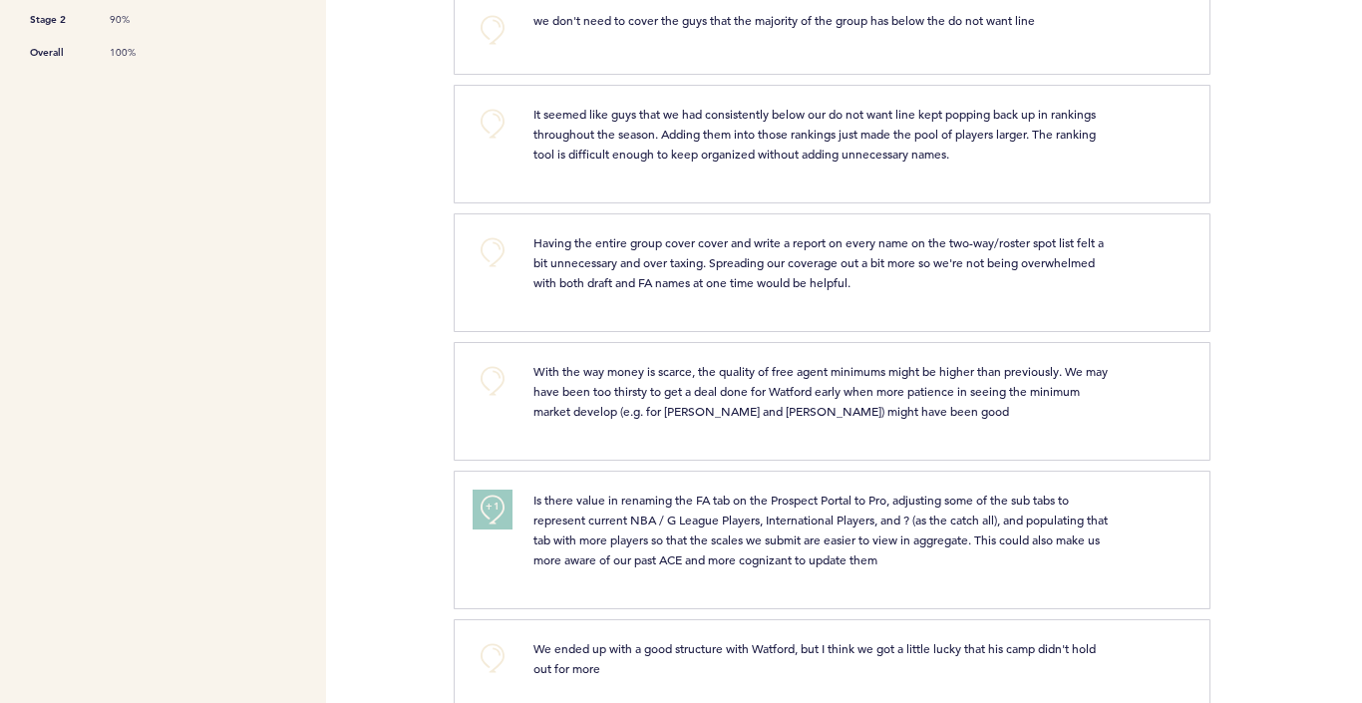
scroll to position [0, 0]
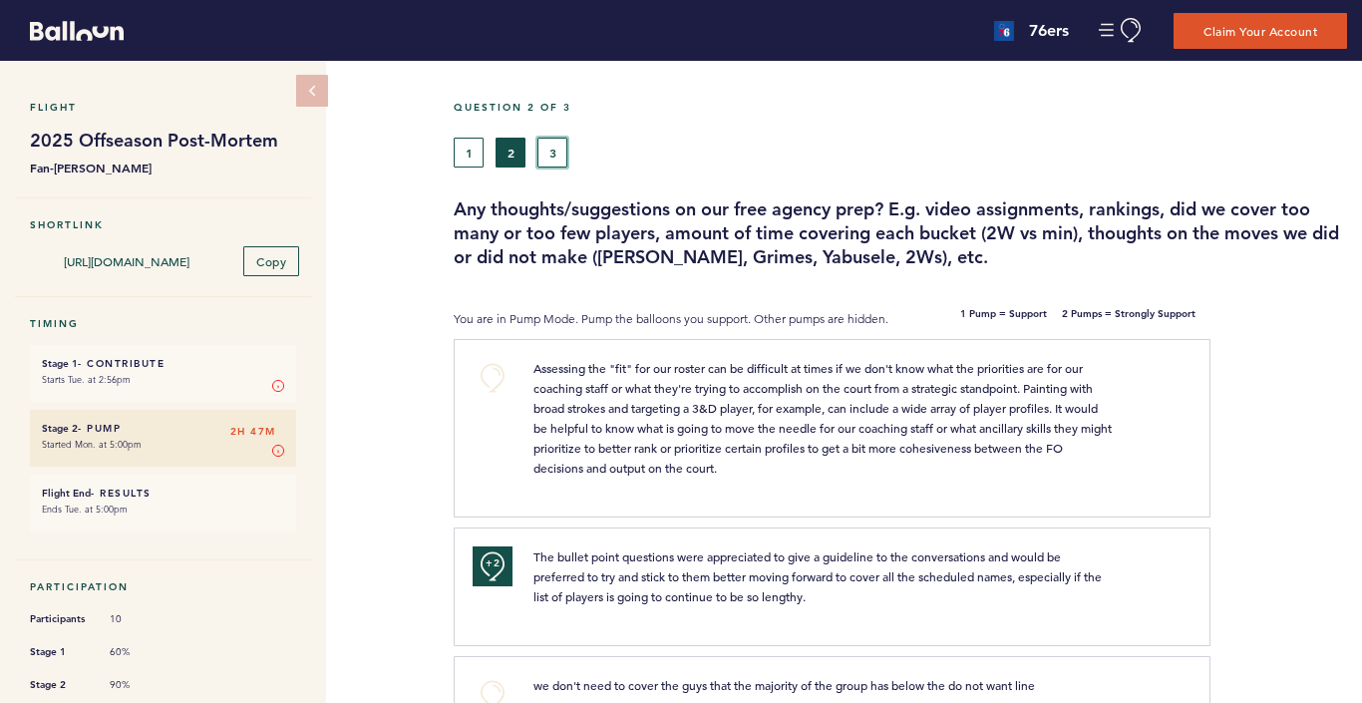
click at [546, 147] on button "3" at bounding box center [553, 153] width 30 height 30
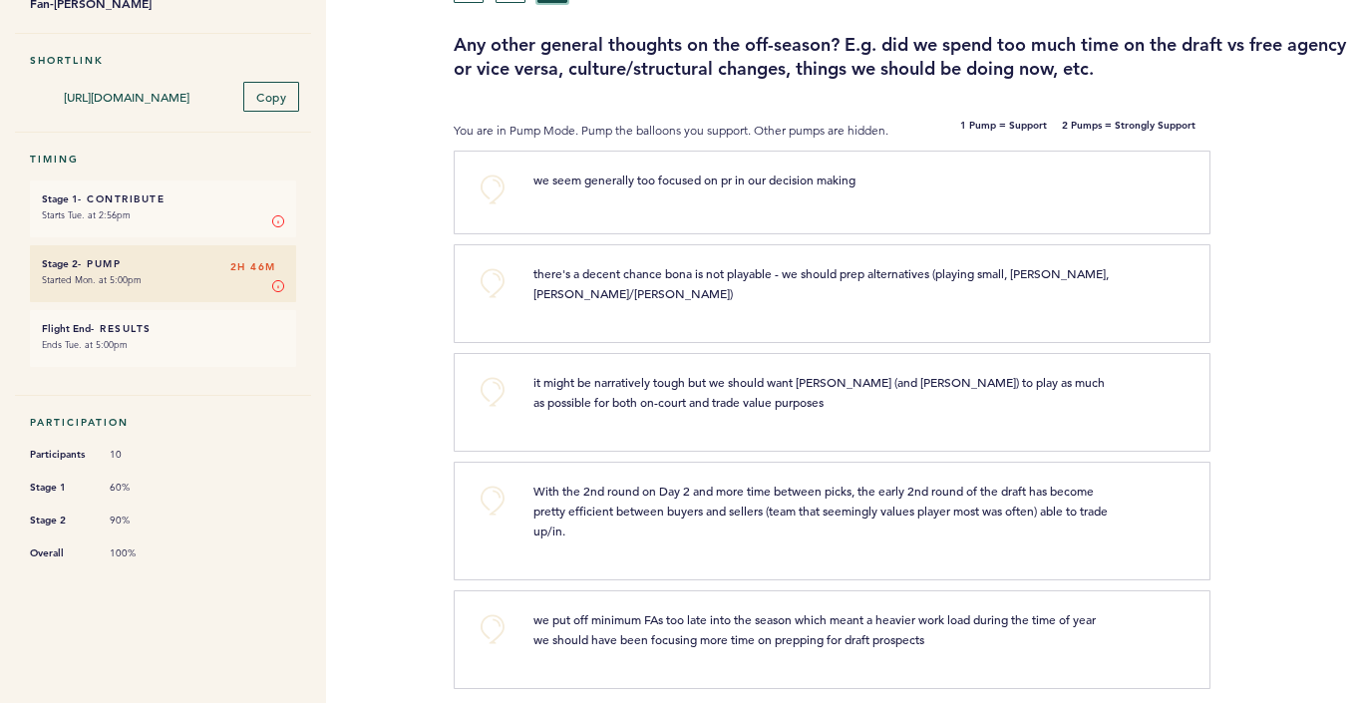
scroll to position [180, 0]
